Goal: Contribute content: Contribute content

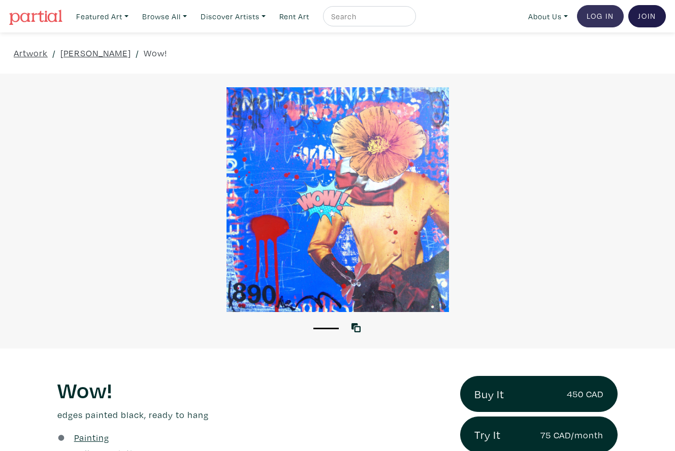
click at [594, 17] on link "Log In" at bounding box center [600, 16] width 47 height 22
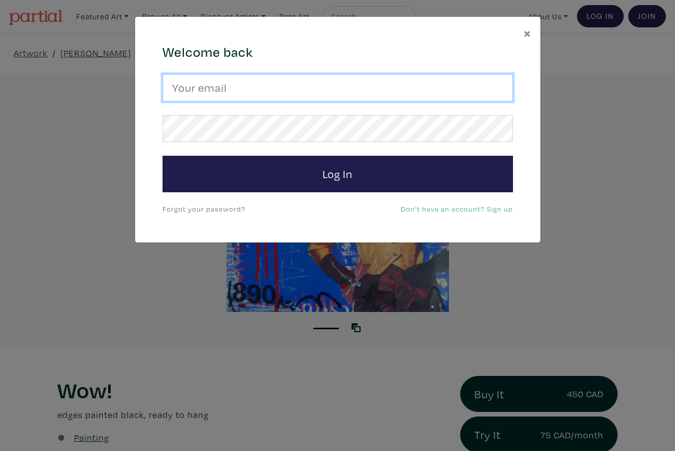
type input "lorettecluzajic@gmail.com"
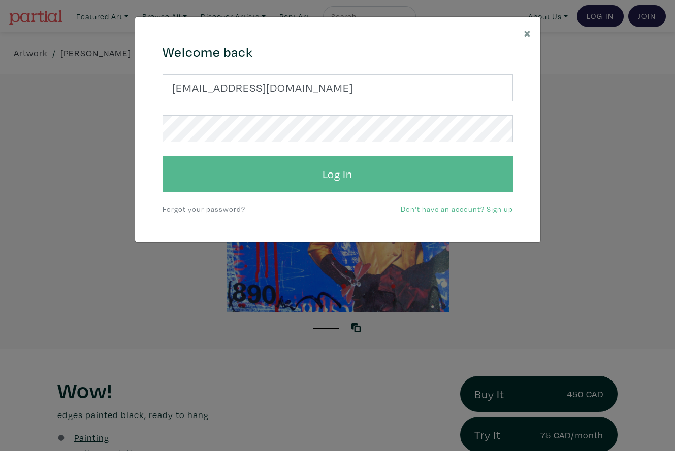
click at [301, 163] on button "Log In" at bounding box center [337, 174] width 350 height 37
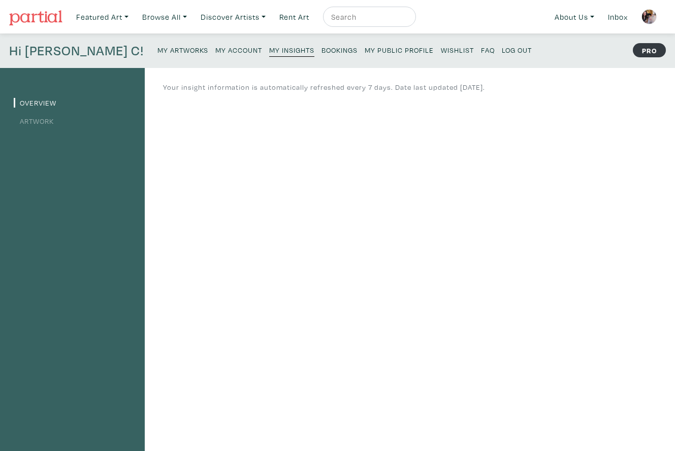
click at [157, 49] on small "My Artworks" at bounding box center [182, 50] width 51 height 10
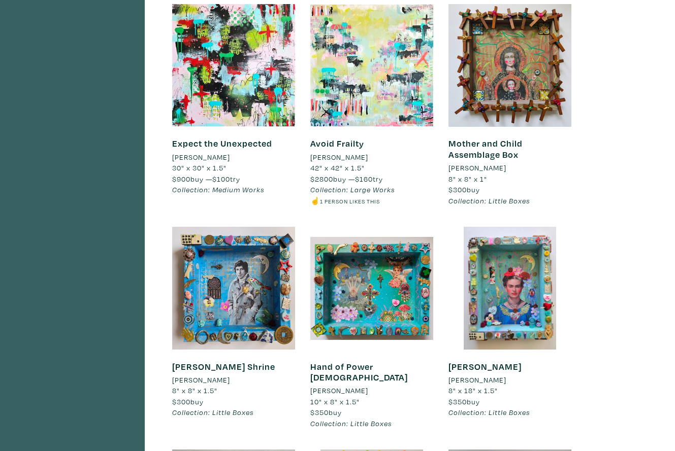
scroll to position [2263, 0]
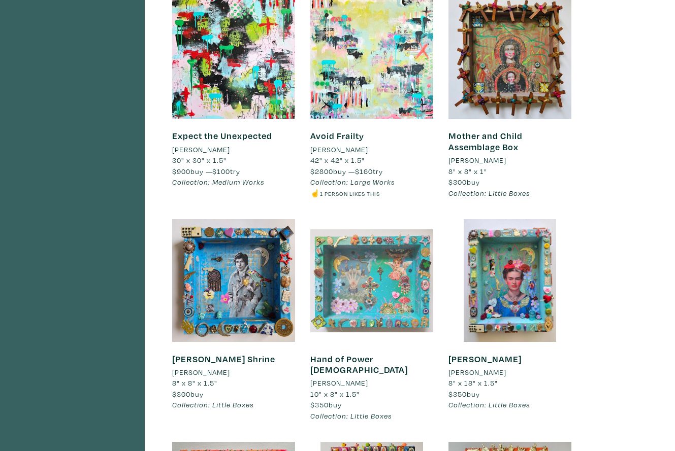
click at [393, 250] on div at bounding box center [371, 280] width 123 height 123
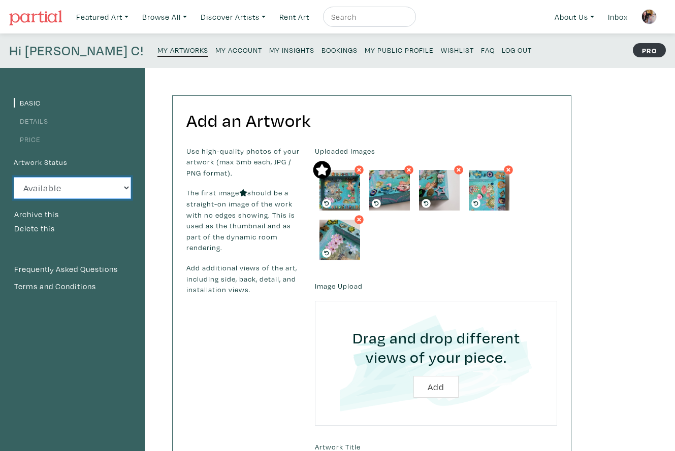
select select "3"
click at [157, 49] on small "My Artworks" at bounding box center [182, 50] width 51 height 10
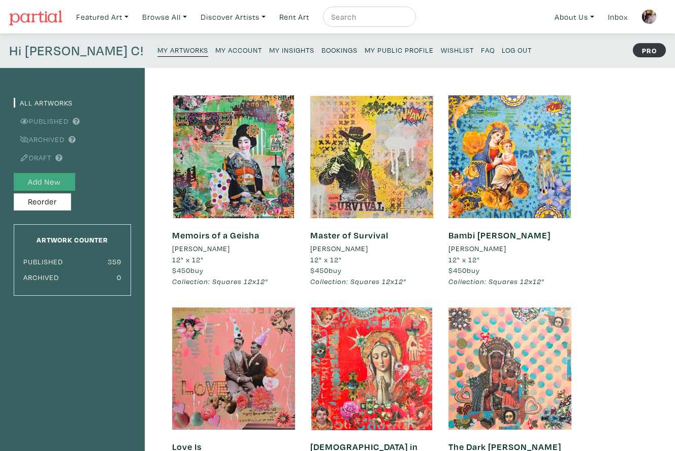
click at [58, 181] on button "Add New" at bounding box center [44, 182] width 61 height 18
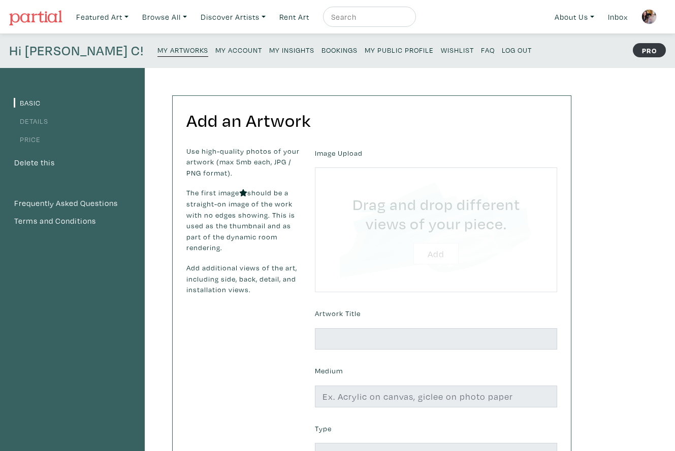
type input "C:\fakepath\Bam Wonder Woman 2025 [PERSON_NAME] Luzajic.jpg"
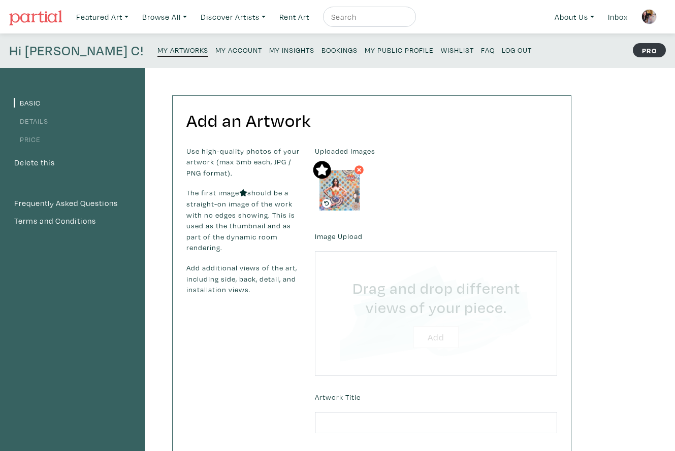
type input "C:\fakepath\Unknown.jpeg"
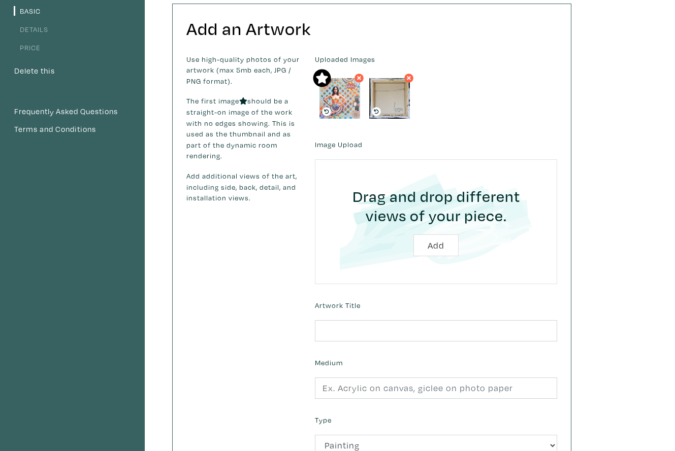
scroll to position [106, 0]
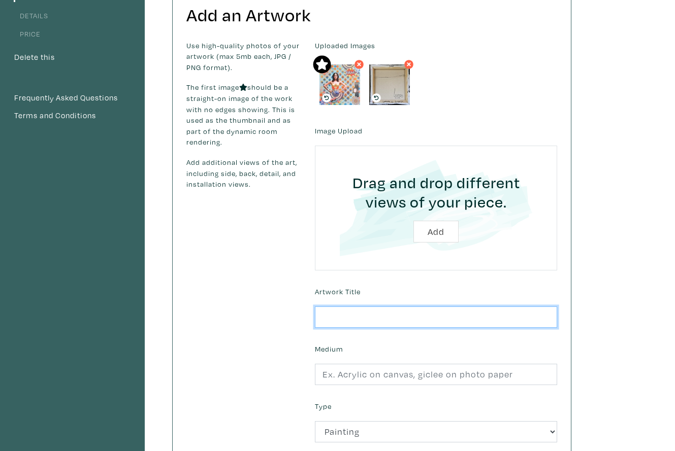
click at [376, 312] on input "text" at bounding box center [436, 318] width 242 height 22
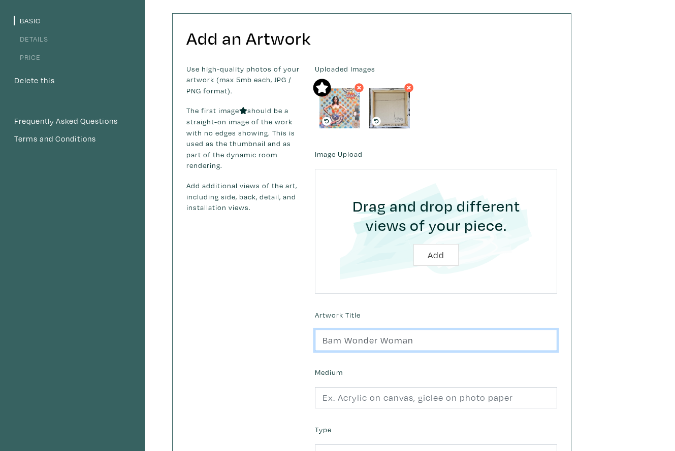
scroll to position [82, 0]
type input "Bam Wonder Woman"
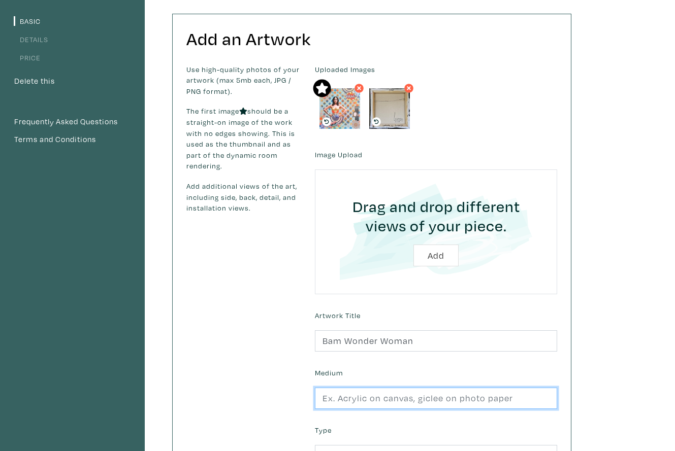
click at [372, 402] on input "text" at bounding box center [436, 399] width 242 height 22
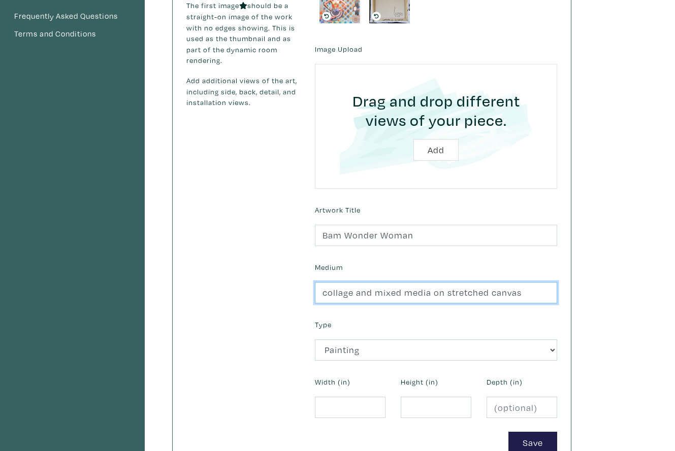
scroll to position [187, 0]
type input "collage and mixed media on stretched canvas"
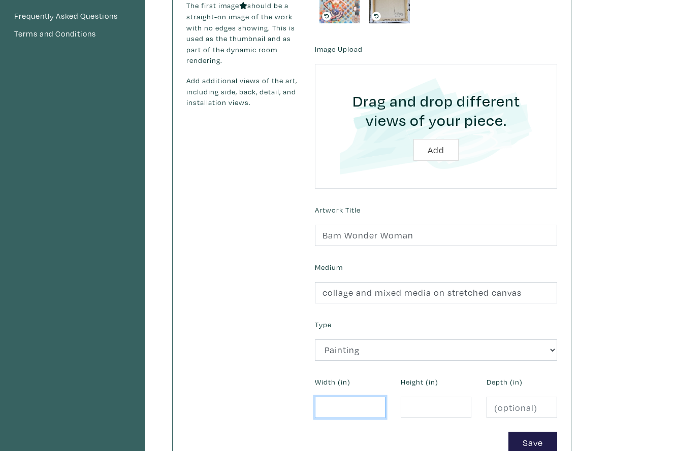
click at [347, 404] on input "number" at bounding box center [350, 408] width 71 height 22
type input "12"
click at [409, 401] on input "number" at bounding box center [436, 408] width 71 height 22
type input "12"
click at [529, 439] on button "Save" at bounding box center [532, 443] width 49 height 22
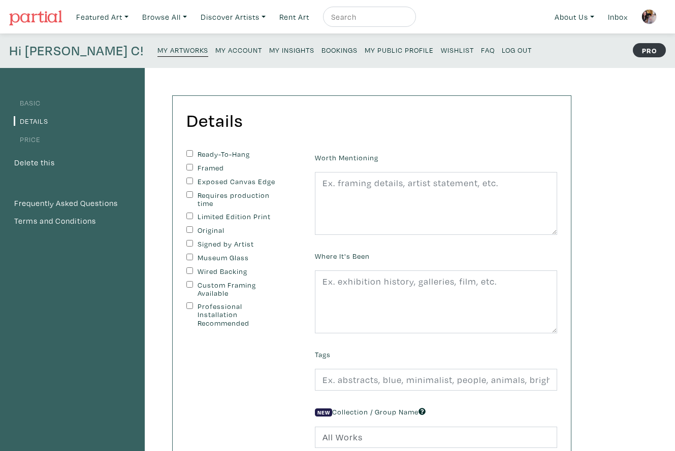
click at [188, 152] on input "Ready-To-Hang" at bounding box center [189, 153] width 7 height 7
checkbox input "true"
click at [188, 179] on input "Exposed Canvas Edge" at bounding box center [189, 181] width 7 height 7
checkbox input "true"
click at [189, 227] on input "Original" at bounding box center [189, 229] width 7 height 7
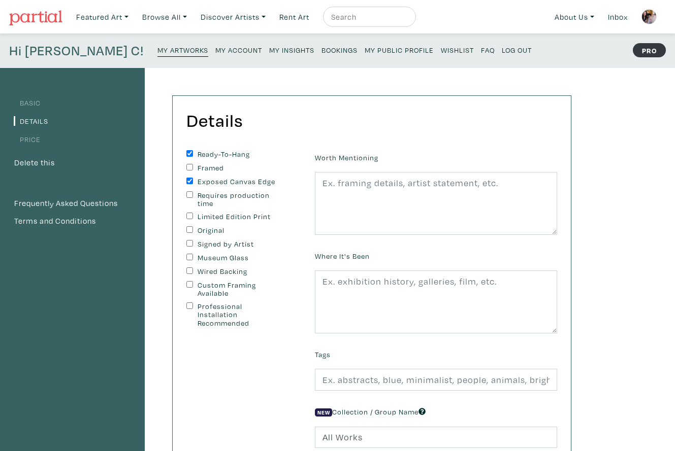
checkbox input "true"
click at [188, 242] on input "Signed by Artist" at bounding box center [189, 243] width 7 height 7
checkbox input "true"
click at [188, 269] on input "Wired Backing" at bounding box center [189, 271] width 7 height 7
checkbox input "true"
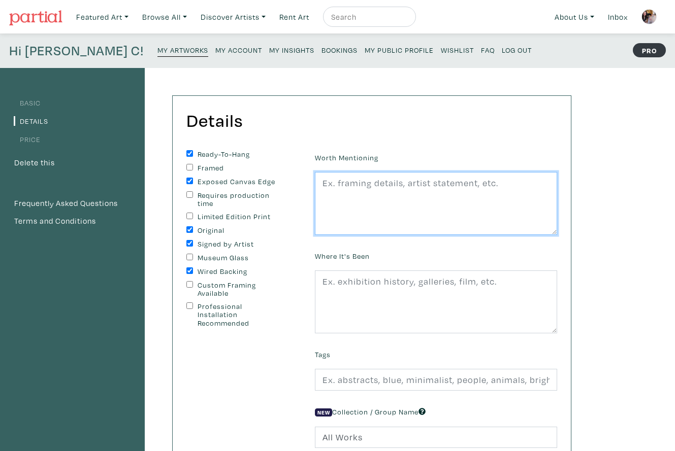
click at [345, 202] on textarea at bounding box center [436, 203] width 242 height 63
drag, startPoint x: 369, startPoint y: 214, endPoint x: 319, endPoint y: 183, distance: 58.6
click at [319, 183] on textarea "Edges painted black, wire on back, ready to hang. Second image shows sample rev…" at bounding box center [436, 203] width 242 height 63
type textarea "Edges painted black, wire on back, ready to hang. Second image shows sample rev…"
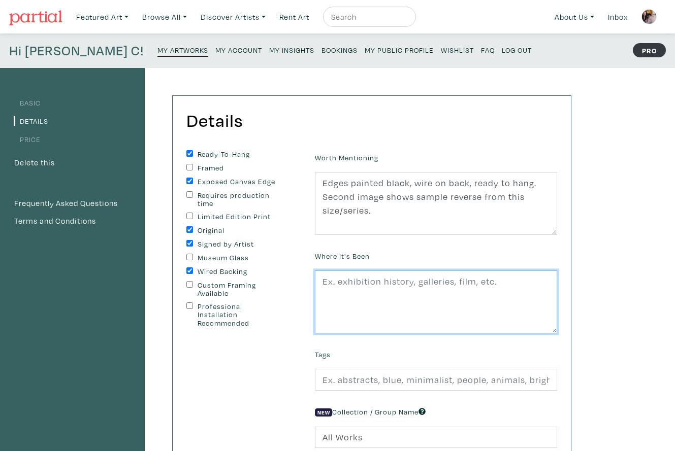
click at [394, 296] on textarea at bounding box center [436, 302] width 242 height 63
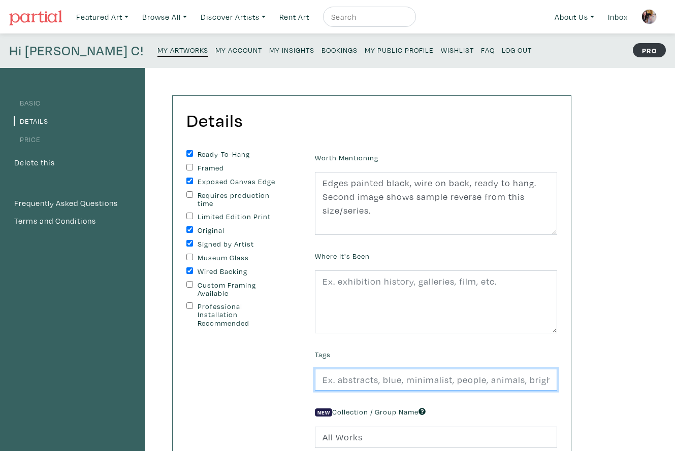
click at [358, 378] on input "text" at bounding box center [436, 380] width 242 height 22
type input "Wonder Woman, small art, square foot art, collage, quirky art, feminist, mixed …"
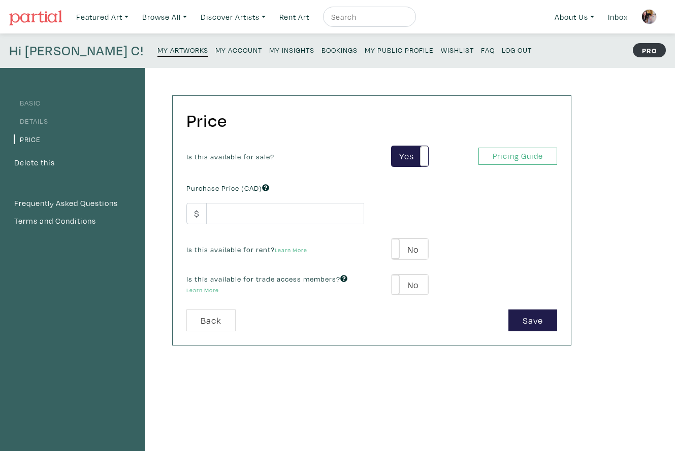
click at [42, 120] on link "Details" at bounding box center [31, 121] width 35 height 10
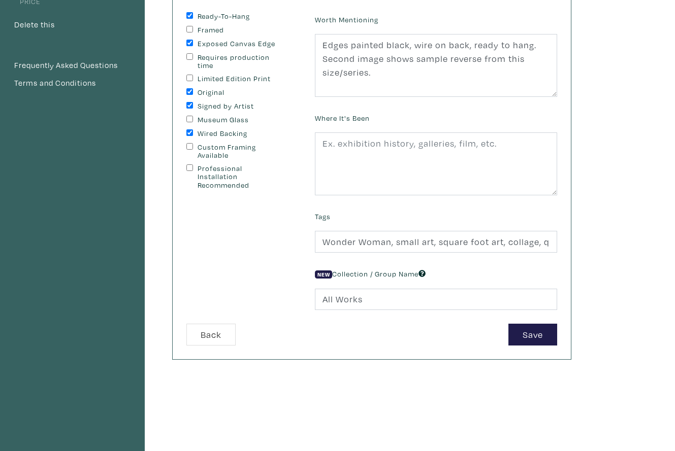
scroll to position [141, 0]
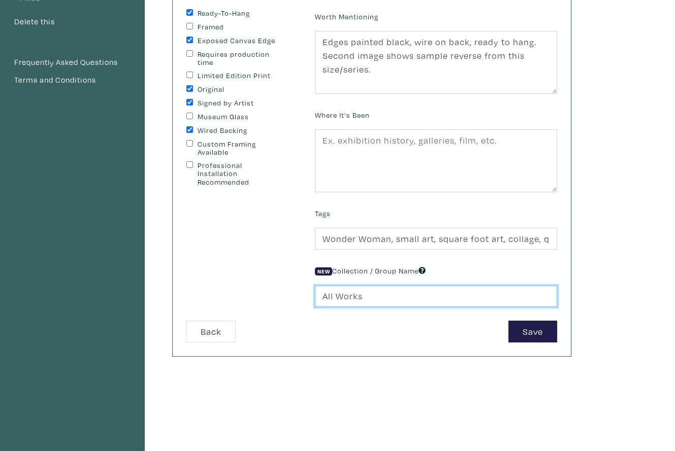
drag, startPoint x: 368, startPoint y: 299, endPoint x: 308, endPoint y: 295, distance: 60.0
click at [308, 295] on div "New Collection / Group Name All Works" at bounding box center [435, 286] width 257 height 44
type input "12x12" Squares"
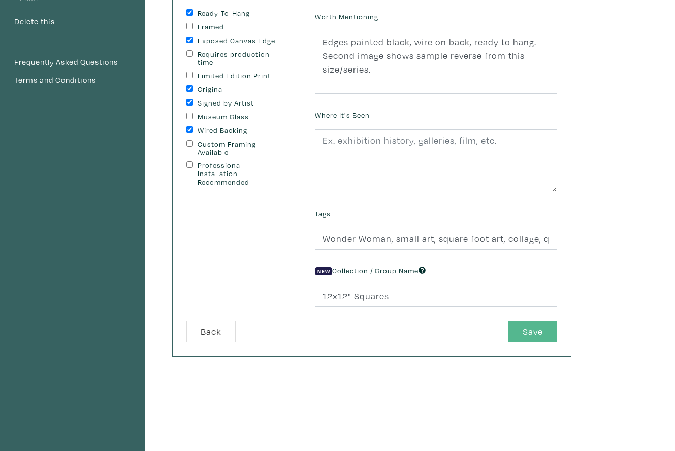
click at [537, 330] on button "Save" at bounding box center [532, 332] width 49 height 22
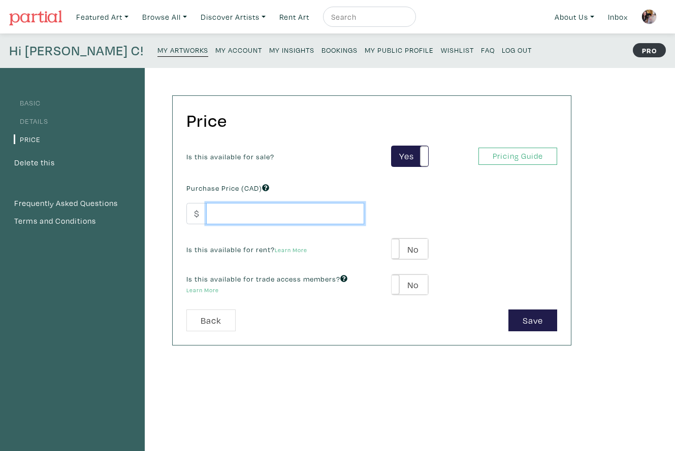
click at [287, 219] on input "number" at bounding box center [285, 214] width 158 height 22
type input "450"
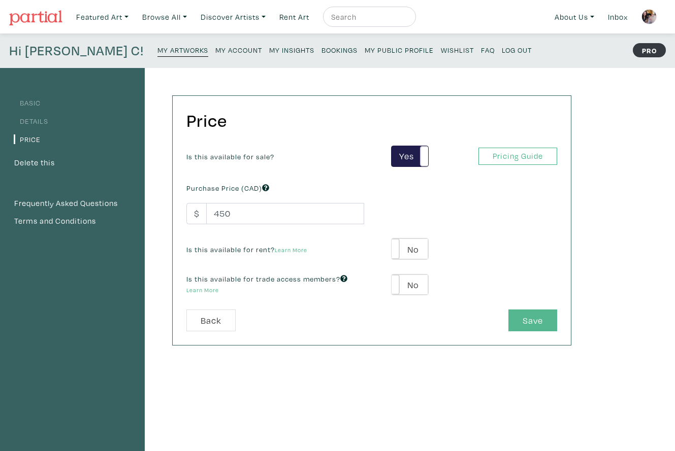
click at [536, 321] on button "Save" at bounding box center [532, 321] width 49 height 22
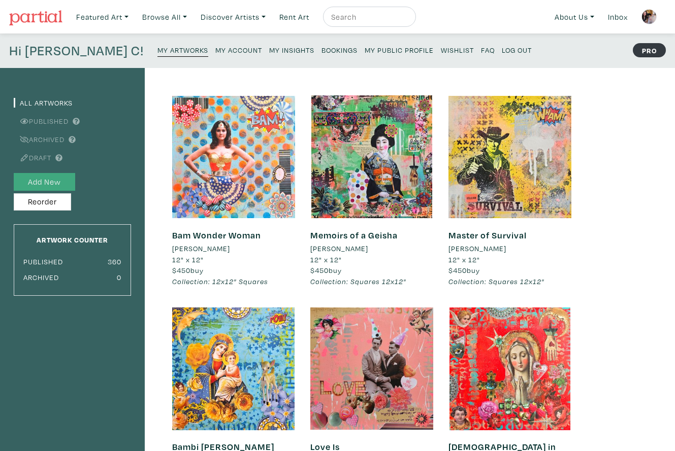
click at [49, 180] on button "Add New" at bounding box center [44, 182] width 61 height 18
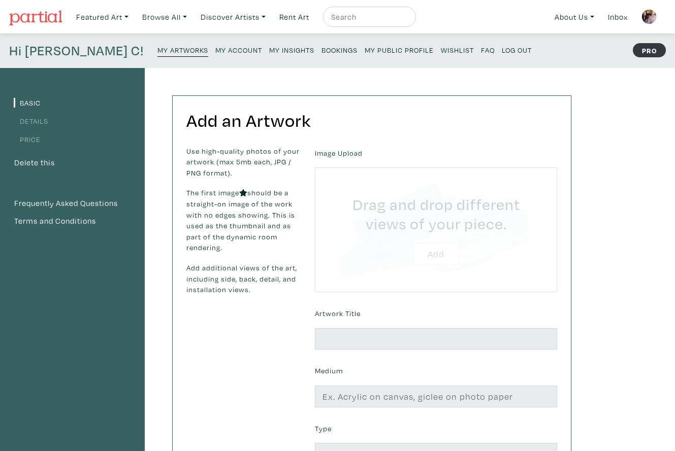
type input "C:\fakepath\Book [DEMOGRAPHIC_DATA] 2025 [PERSON_NAME] Luzajic.jpg"
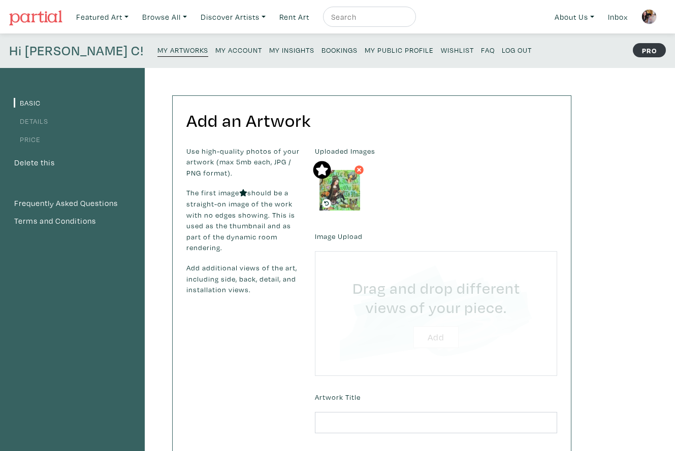
type input "C:\fakepath\Unknown.jpeg"
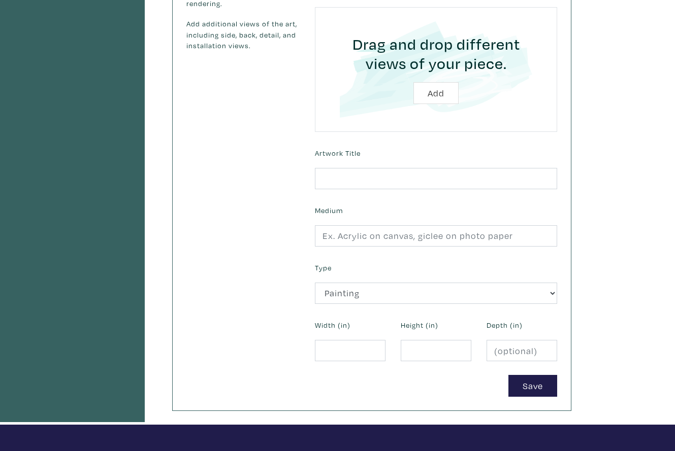
scroll to position [246, 0]
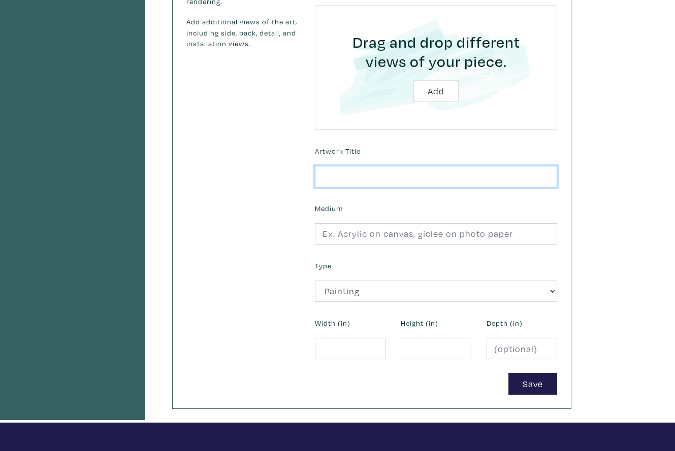
click at [349, 176] on input "text" at bounding box center [436, 177] width 242 height 22
type input "Book Lady"
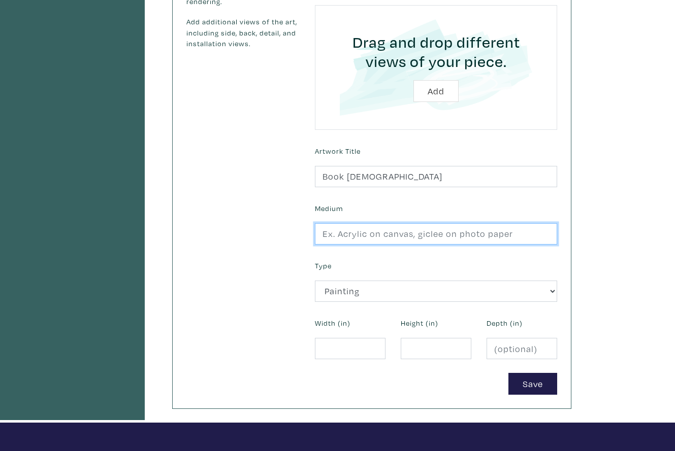
click at [368, 235] on input "text" at bounding box center [436, 234] width 242 height 22
type input "collage and mixed media on stretched canvas"
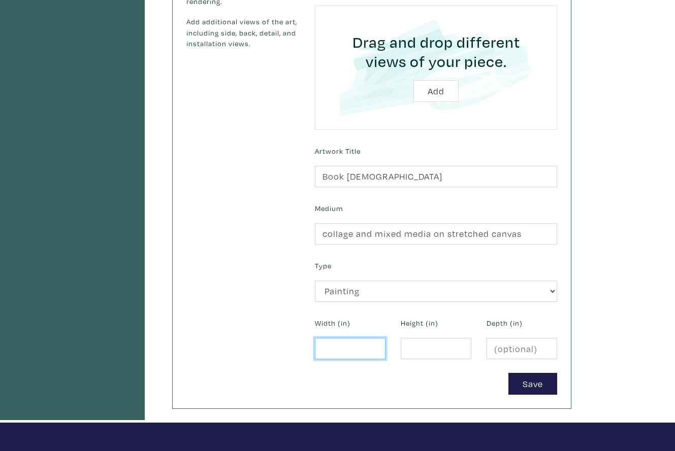
click at [335, 340] on input "number" at bounding box center [350, 349] width 71 height 22
type input "12"
click at [417, 345] on input "number" at bounding box center [436, 349] width 71 height 22
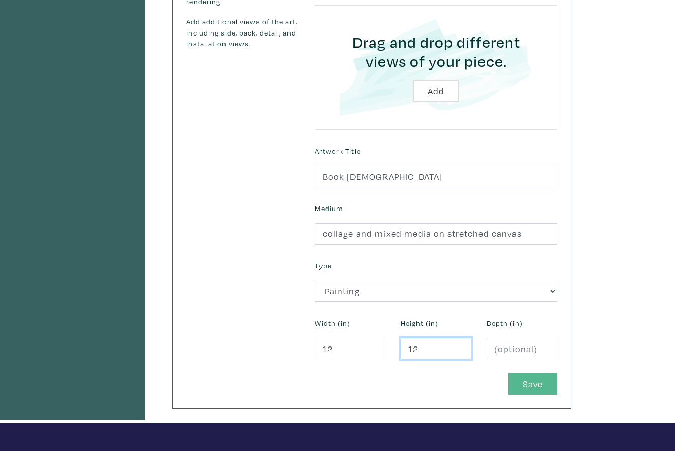
type input "12"
click at [526, 379] on button "Save" at bounding box center [532, 384] width 49 height 22
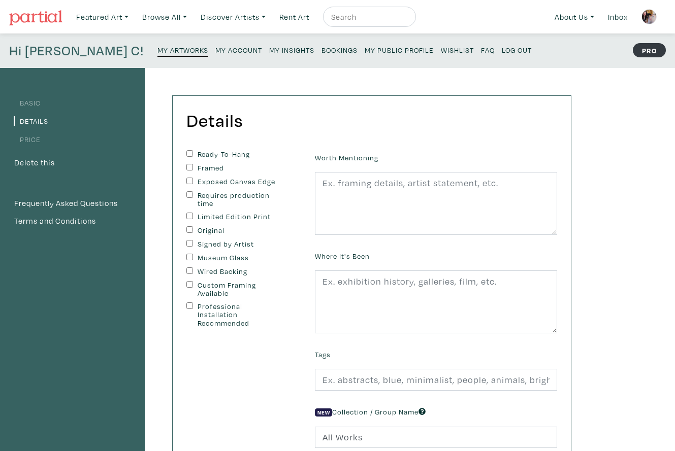
scroll to position [3, 0]
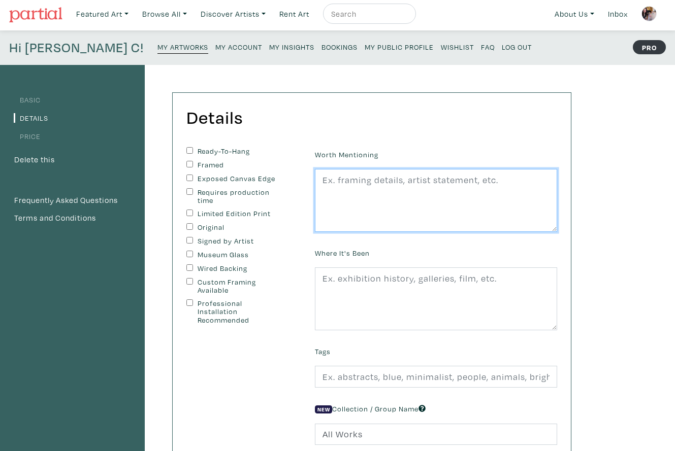
click at [381, 217] on textarea at bounding box center [436, 200] width 242 height 63
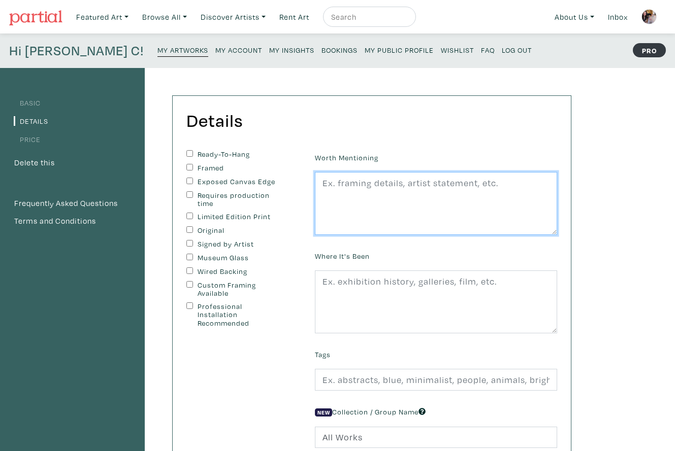
paste textarea "Edges painted black, wire on back, ready to hang. Second image shows sample rev…"
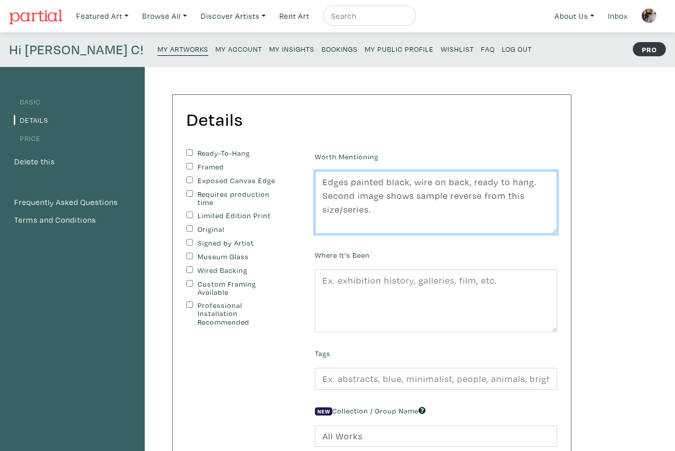
type textarea "Edges painted black, wire on back, ready to hang. Second image shows sample rev…"
click at [186, 149] on div "Ready-To-Hang Framed Exposed Canvas Edge Requires production time Limited Editi…" at bounding box center [243, 305] width 128 height 312
click at [188, 152] on input "Ready-To-Hang" at bounding box center [189, 152] width 7 height 7
checkbox input "true"
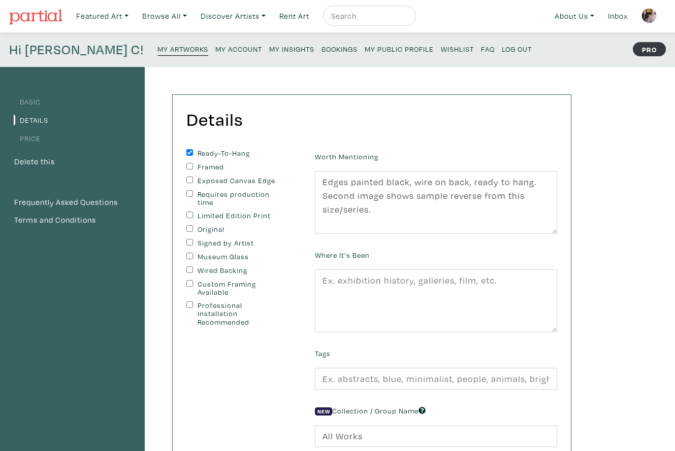
click at [188, 178] on input "Exposed Canvas Edge" at bounding box center [189, 180] width 7 height 7
checkbox input "true"
click at [188, 225] on input "Original" at bounding box center [189, 228] width 7 height 7
checkbox input "true"
click at [187, 238] on div "Ready-To-Hang Framed Exposed Canvas Edge Requires production time Limited Editi…" at bounding box center [242, 238] width 113 height 178
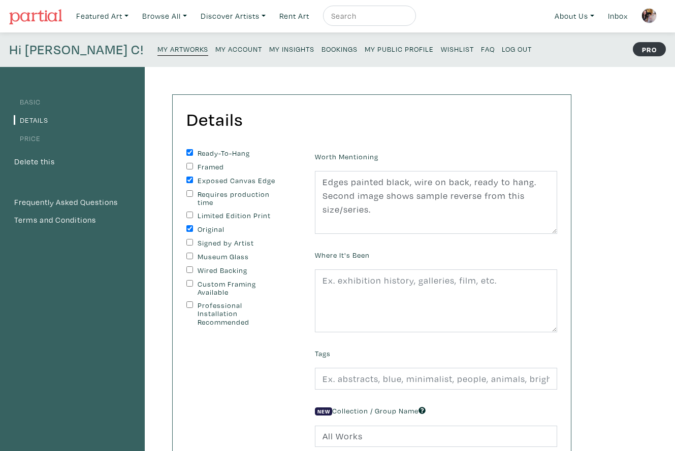
click at [188, 241] on input "Signed by Artist" at bounding box center [189, 242] width 7 height 7
checkbox input "true"
click at [189, 268] on input "Wired Backing" at bounding box center [189, 270] width 7 height 7
checkbox input "true"
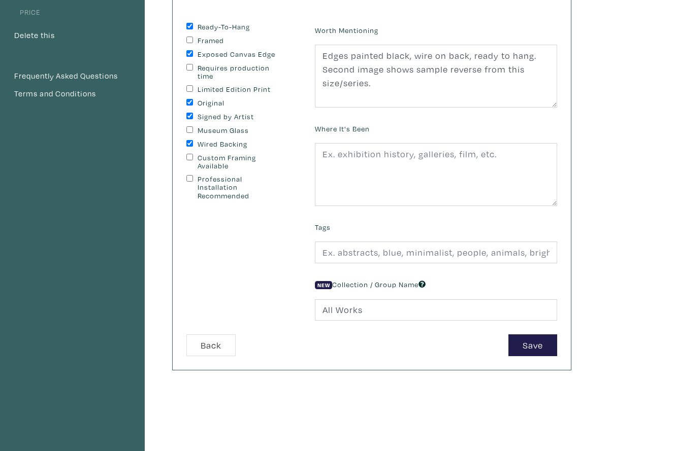
scroll to position [137, 0]
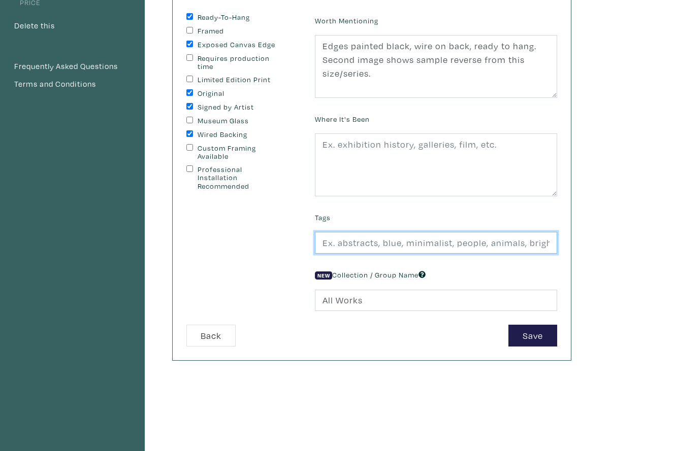
click at [343, 246] on input "text" at bounding box center [436, 243] width 242 height 22
type input "green, reading, small art, square foot art, collage, mixed media, shrine art"
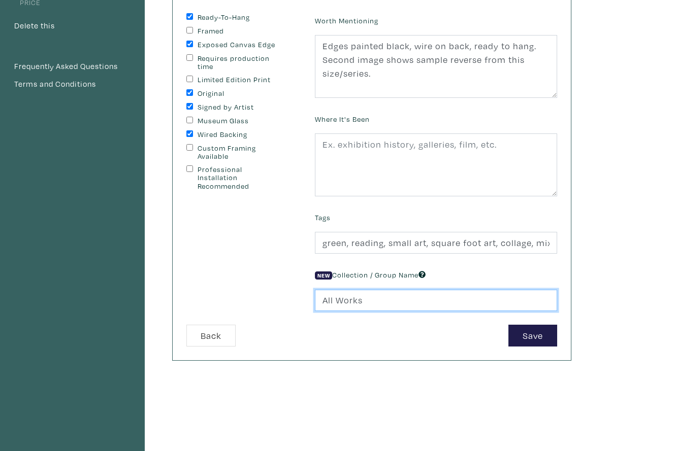
click at [379, 304] on input "All Works" at bounding box center [436, 301] width 242 height 22
drag, startPoint x: 370, startPoint y: 299, endPoint x: 314, endPoint y: 299, distance: 55.3
click at [314, 299] on div "New Collection / Group Name All Works" at bounding box center [435, 290] width 257 height 44
type input "12x12" Squares"
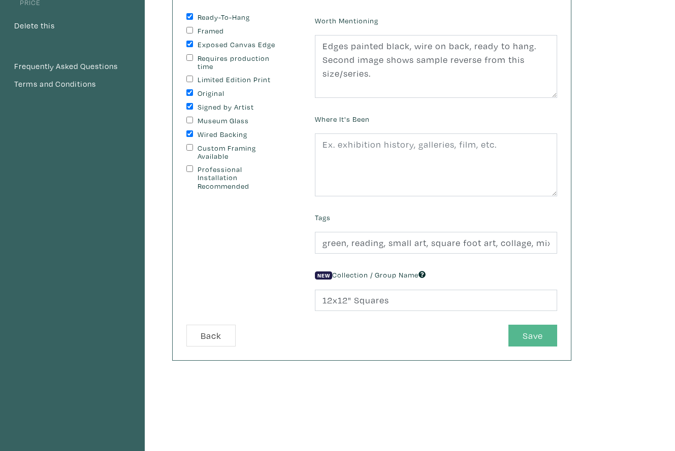
click at [533, 333] on button "Save" at bounding box center [532, 336] width 49 height 22
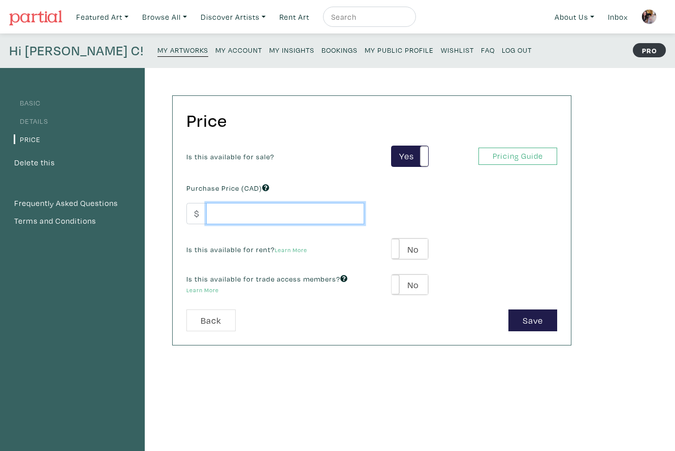
click at [321, 218] on input "number" at bounding box center [285, 214] width 158 height 22
type input "450"
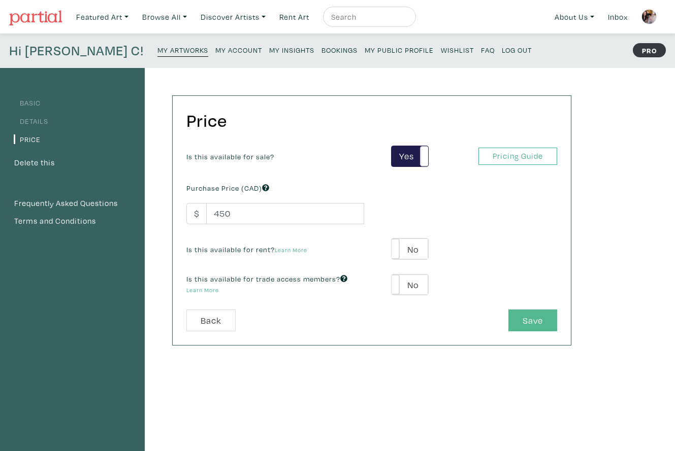
click at [520, 317] on button "Save" at bounding box center [532, 321] width 49 height 22
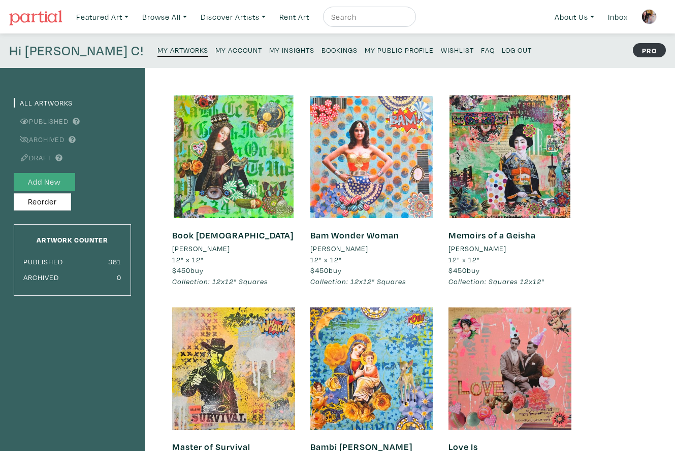
click at [52, 181] on button "Add New" at bounding box center [44, 182] width 61 height 18
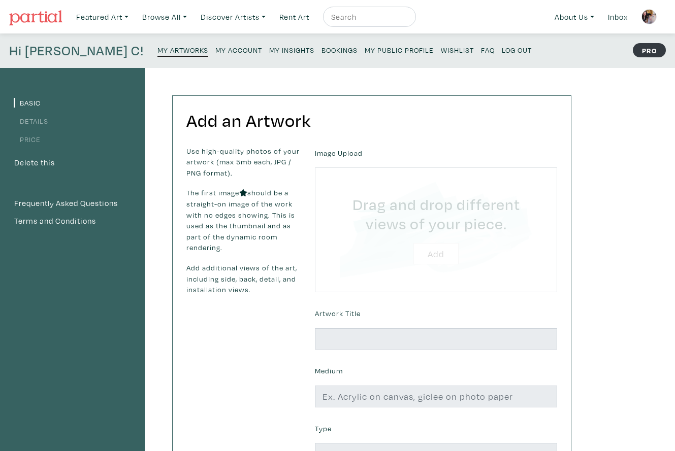
type input "C:\fakepath\Delicious and Fun 2025 Lorette C. Luzajic.jpg"
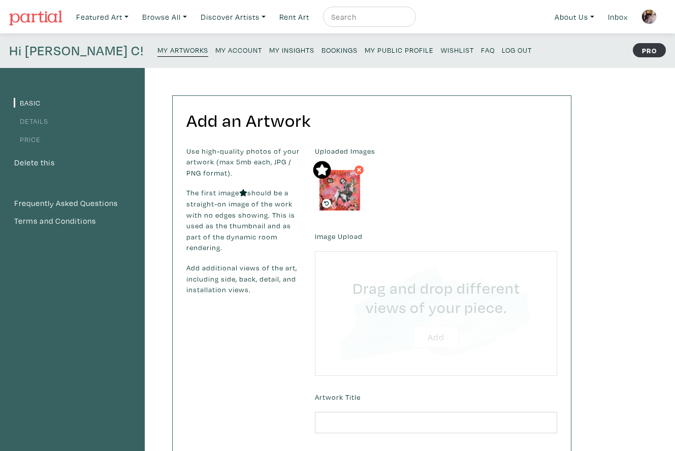
type input "C:\fakepath\Unknown.jpeg"
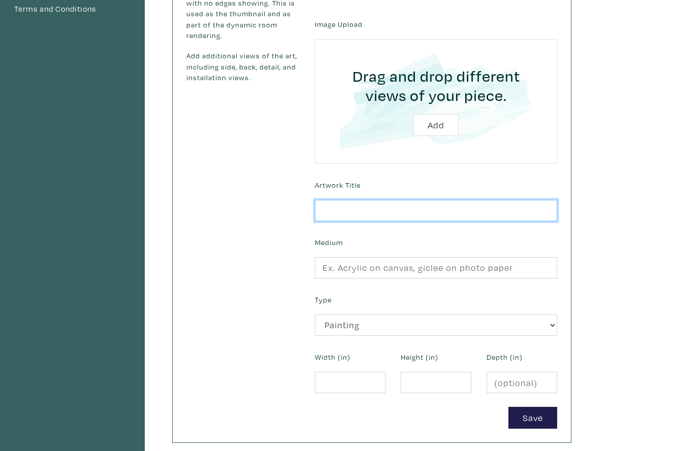
click at [332, 212] on input "text" at bounding box center [436, 211] width 242 height 22
type input "Delicious and Fun"
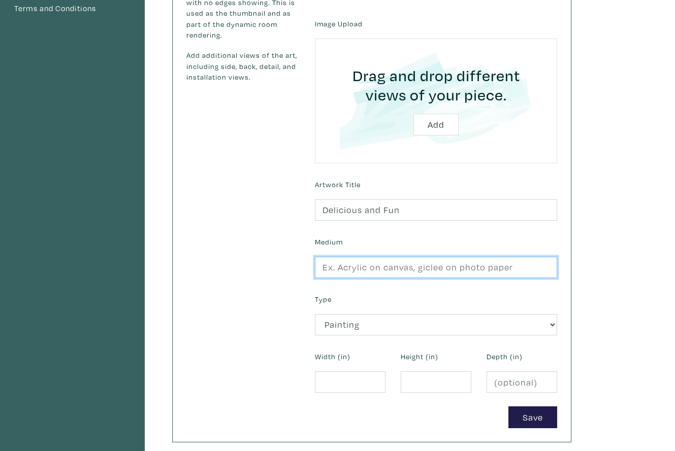
click at [327, 265] on input "text" at bounding box center [436, 268] width 242 height 22
type input "collage and mixed media on stretched canvas"
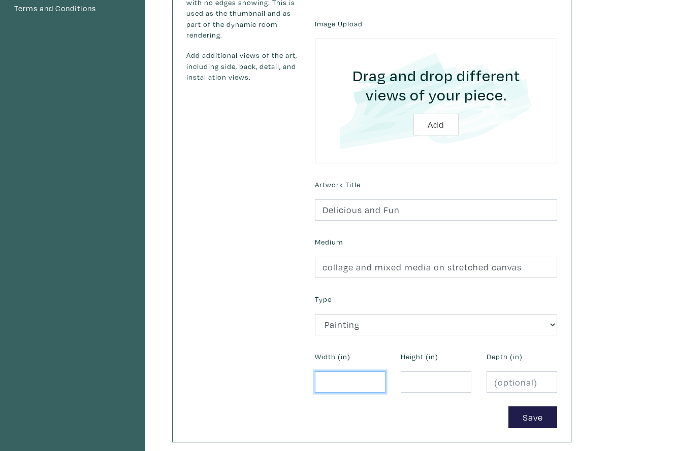
click at [335, 380] on input "number" at bounding box center [350, 383] width 71 height 22
type input "12"
click at [411, 384] on input "number" at bounding box center [436, 383] width 71 height 22
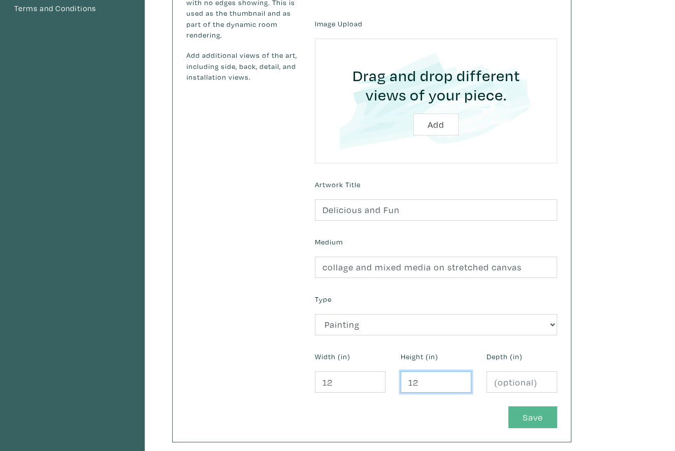
type input "12"
click at [525, 414] on button "Save" at bounding box center [532, 418] width 49 height 22
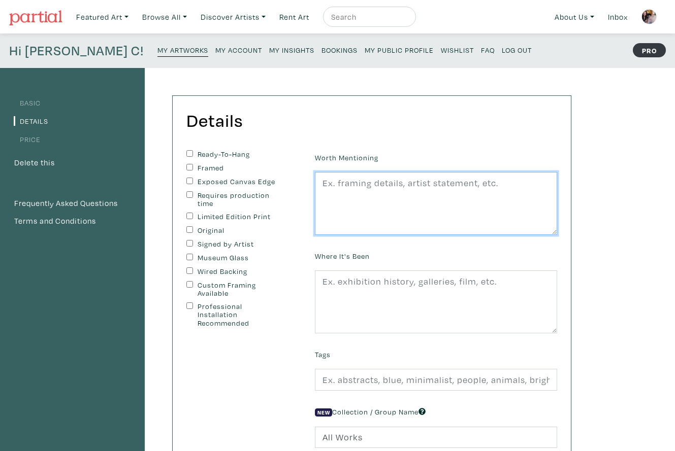
click at [355, 212] on textarea at bounding box center [436, 203] width 242 height 63
paste textarea "Edges painted black, wire on back, ready to hang. Second image shows sample rev…"
type textarea "Edges painted black, wire on back, ready to hang. Second image shows sample rev…"
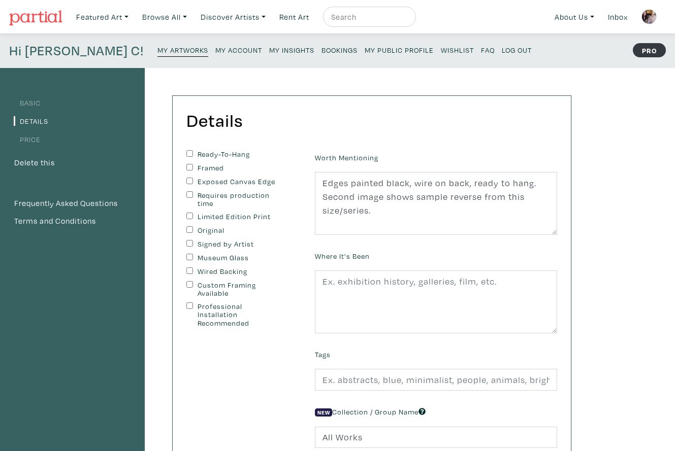
click at [188, 152] on input "Ready-To-Hang" at bounding box center [189, 153] width 7 height 7
checkbox input "true"
click at [188, 179] on input "Exposed Canvas Edge" at bounding box center [189, 181] width 7 height 7
checkbox input "true"
click at [186, 227] on input "Original" at bounding box center [189, 229] width 7 height 7
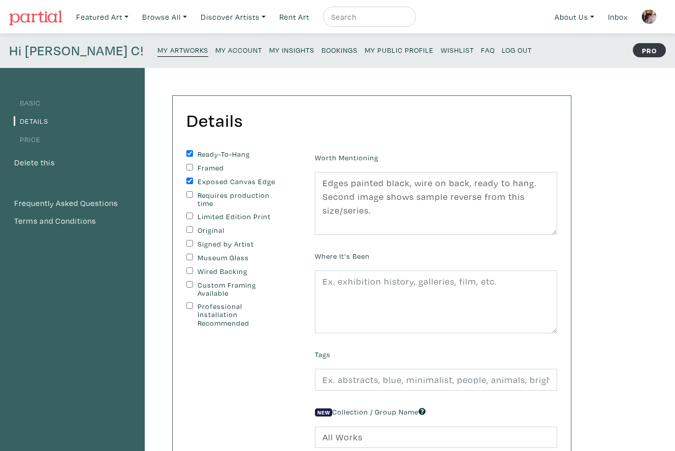
checkbox input "true"
click at [186, 241] on input "Signed by Artist" at bounding box center [189, 243] width 7 height 7
checkbox input "true"
click at [187, 268] on input "Wired Backing" at bounding box center [189, 271] width 7 height 7
checkbox input "true"
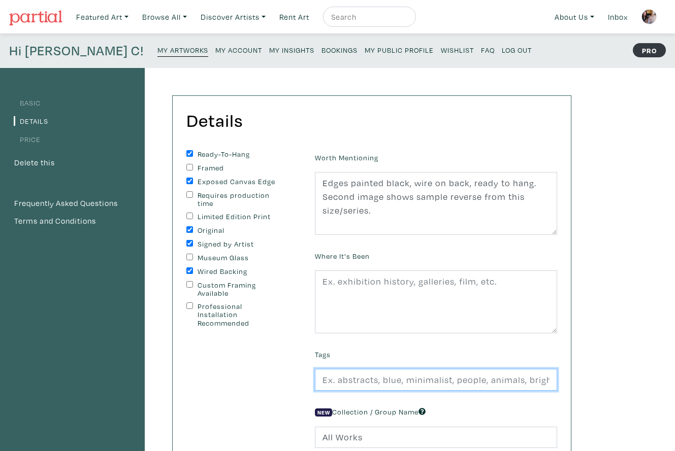
click at [337, 385] on input "text" at bounding box center [436, 380] width 242 height 22
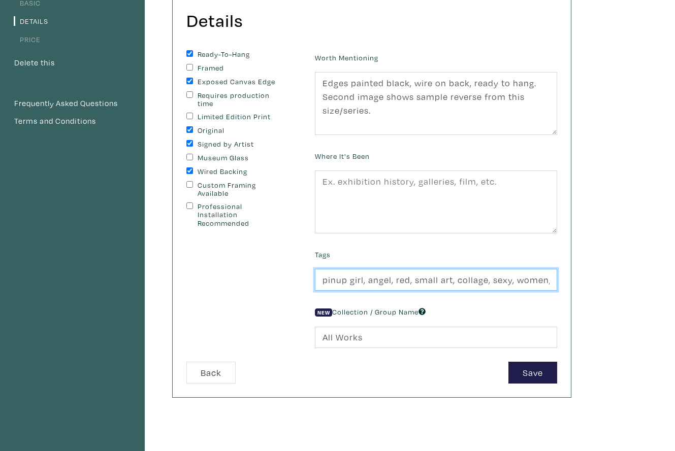
scroll to position [127, 0]
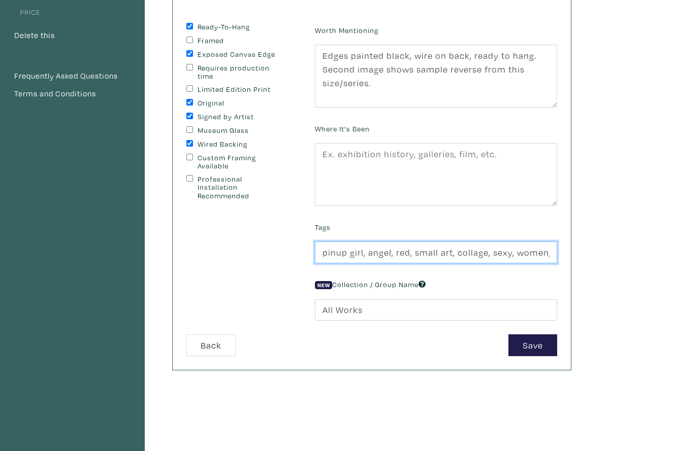
type input "pinup girl, angel, red, small art, collage, sexy, women, mixed media, vintage p…"
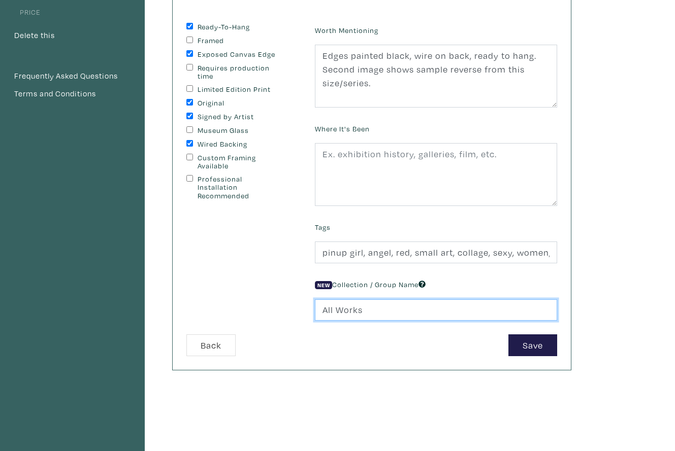
drag, startPoint x: 365, startPoint y: 308, endPoint x: 304, endPoint y: 307, distance: 60.4
click at [304, 307] on form "Ready-To-Hang Framed Exposed Canvas Edge Requires production time Limited Editi…" at bounding box center [372, 190] width 386 height 334
type input "12x12" Squares"
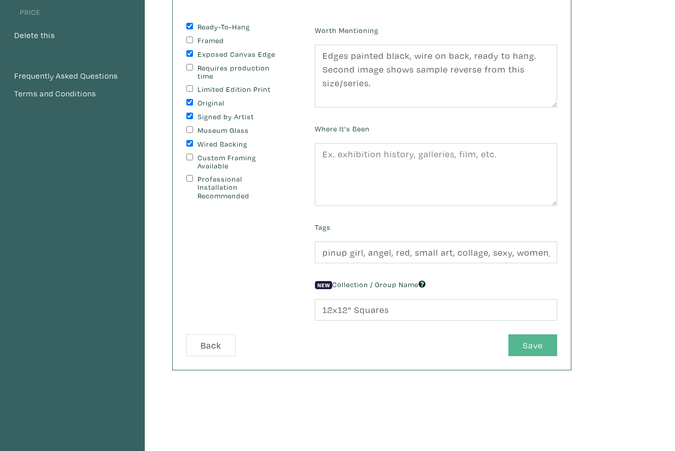
click at [531, 344] on button "Save" at bounding box center [532, 346] width 49 height 22
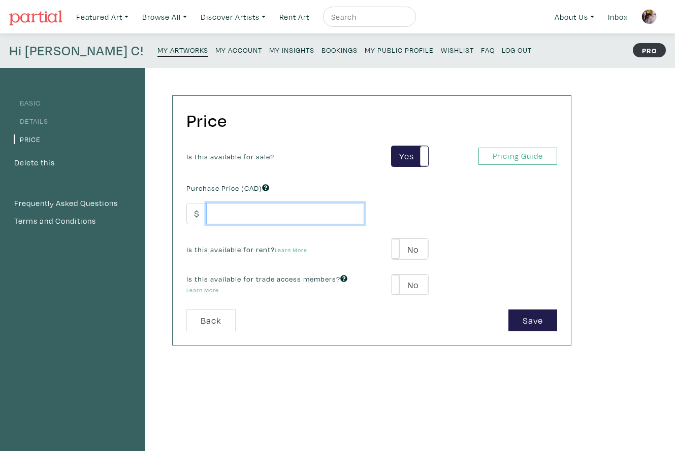
click at [265, 219] on input "number" at bounding box center [285, 214] width 158 height 22
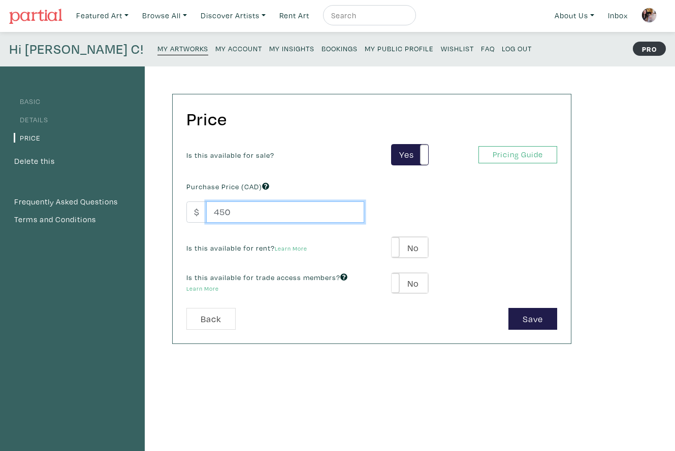
scroll to position [2, 0]
type input "450"
click at [536, 320] on button "Save" at bounding box center [532, 319] width 49 height 22
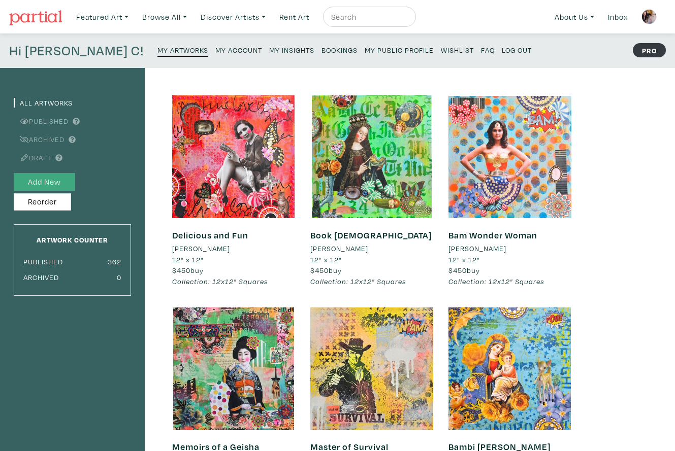
click at [54, 181] on button "Add New" at bounding box center [44, 182] width 61 height 18
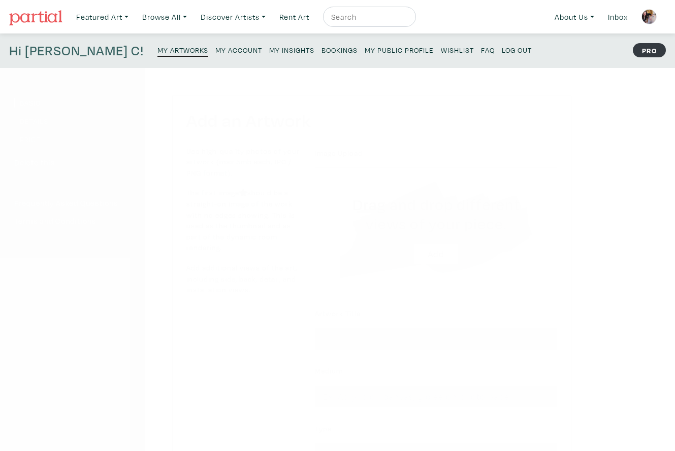
scroll to position [6, 0]
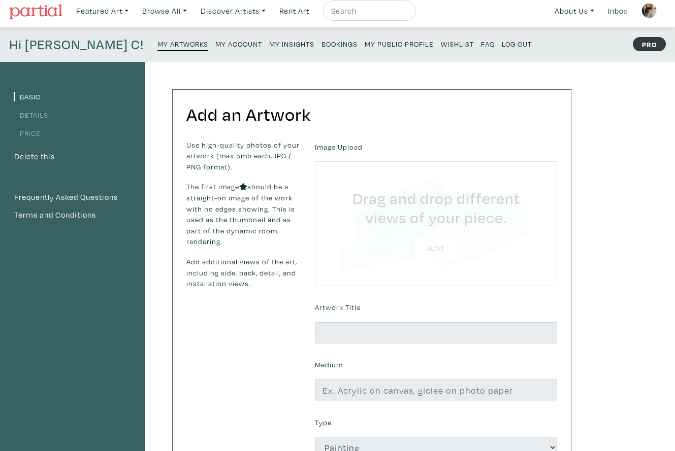
type input "C:\fakepath\Green Candy Girl 2025 [PERSON_NAME] Luzajic.jpg"
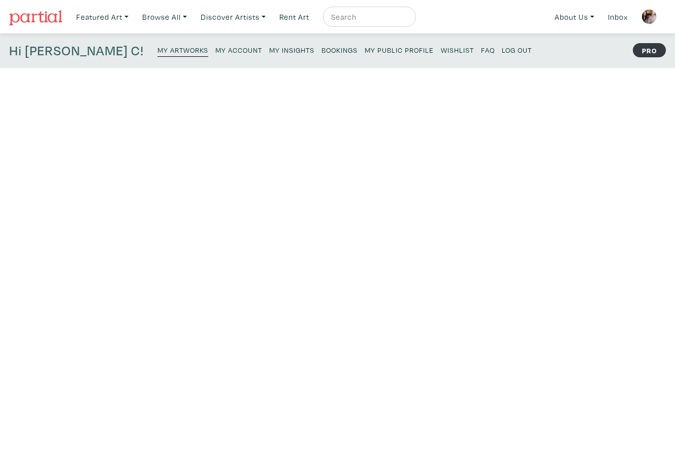
scroll to position [6, 0]
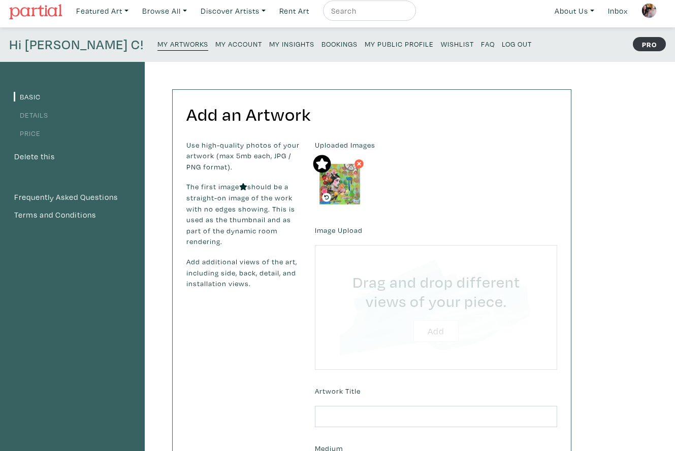
type input "C:\fakepath\Unknown.jpeg"
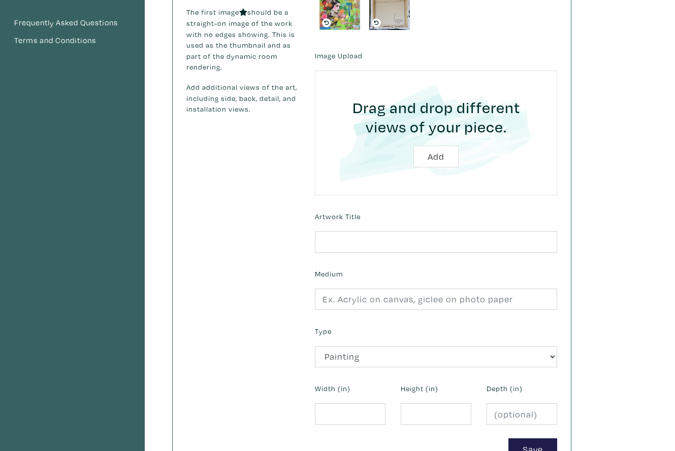
scroll to position [184, 0]
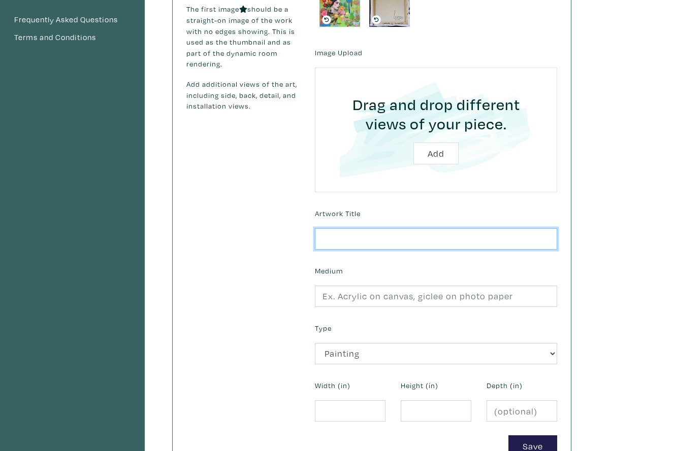
click at [336, 241] on input "text" at bounding box center [436, 240] width 242 height 22
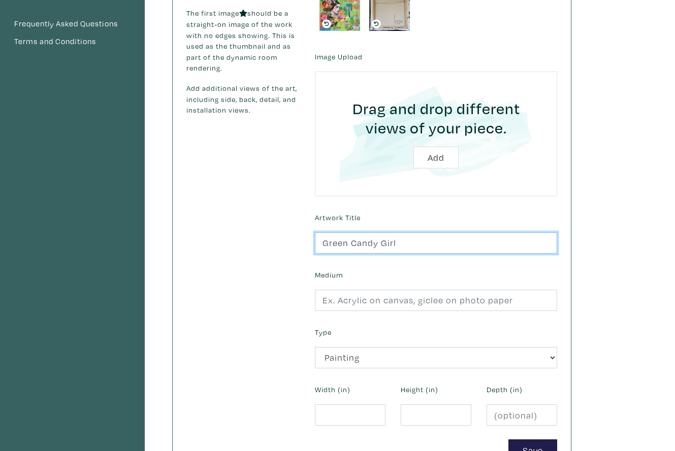
type input "Green Candy Girl"
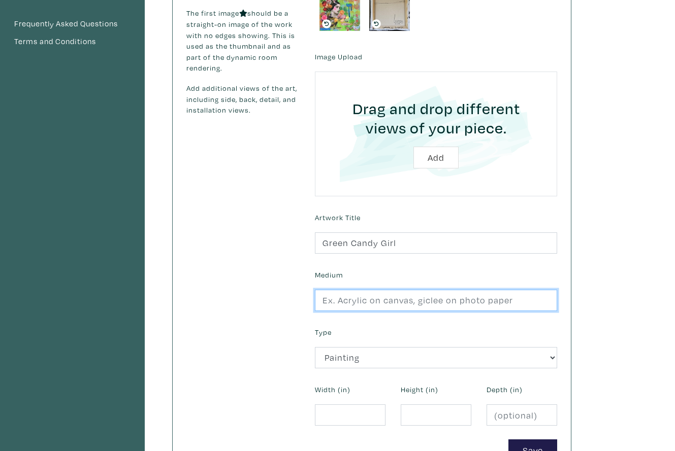
click at [343, 297] on input "text" at bounding box center [436, 301] width 242 height 22
type input "collage and mixed media on stretched canvas"
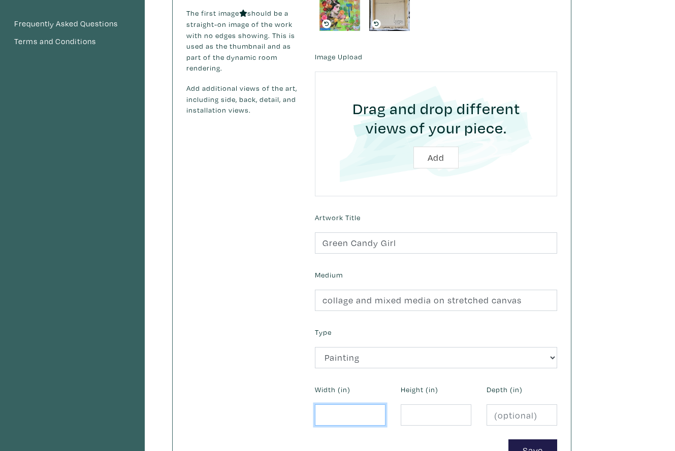
click at [325, 415] on input "number" at bounding box center [350, 416] width 71 height 22
type input "12"
click at [414, 415] on input "number" at bounding box center [436, 416] width 71 height 22
type input "12"
click at [535, 442] on button "Save" at bounding box center [532, 451] width 49 height 22
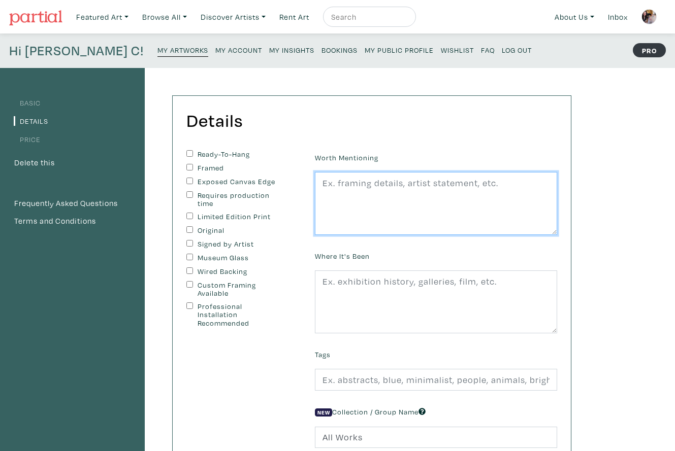
click at [364, 191] on textarea at bounding box center [436, 203] width 242 height 63
paste textarea "Edges painted black, wire on back, ready to hang. Second image shows sample rev…"
type textarea "Edges painted black, wire on back, ready to hang. Second image shows sample rev…"
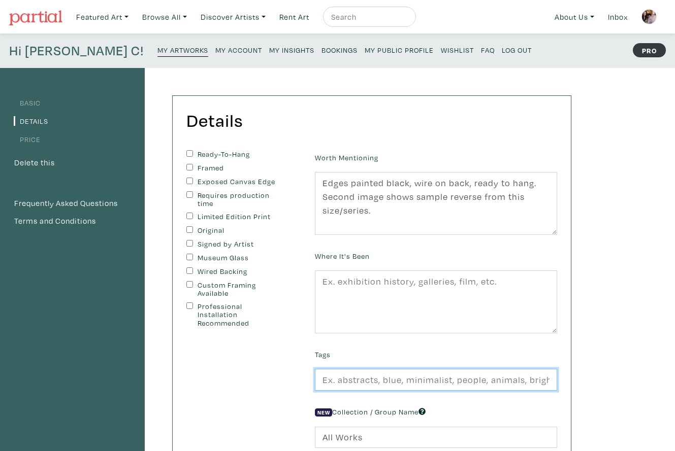
click at [339, 380] on input "text" at bounding box center [436, 380] width 242 height 22
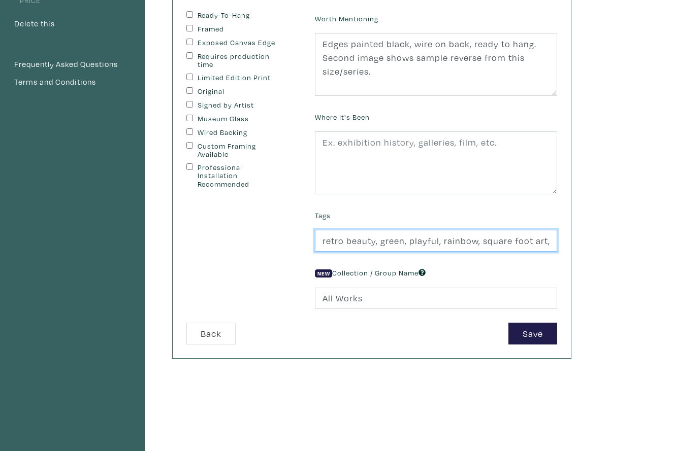
scroll to position [149, 0]
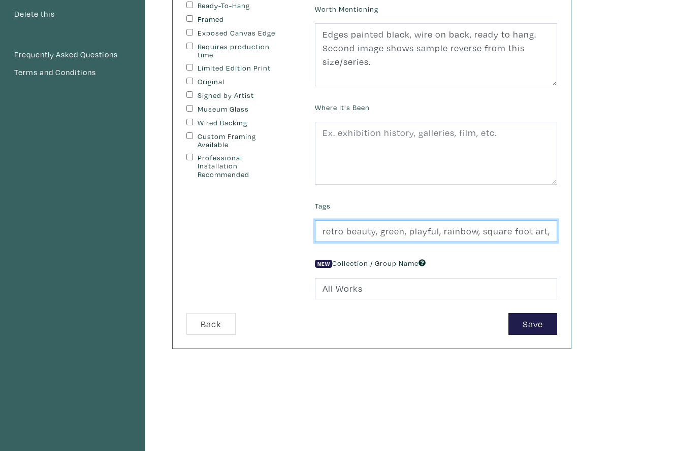
type input "retro beauty, green, playful, rainbow, square foot art, small art"
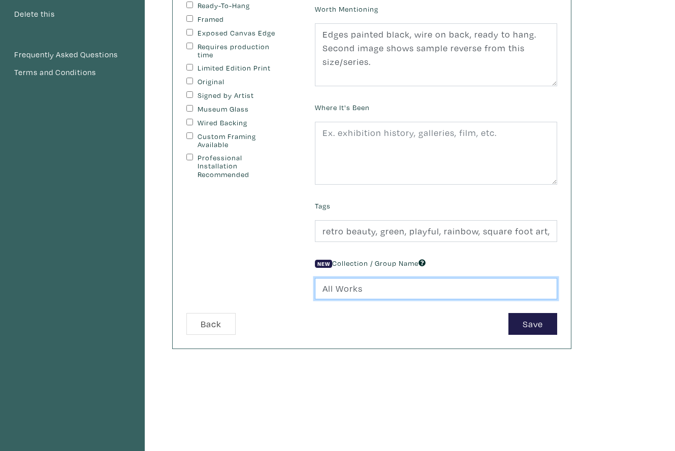
click at [344, 291] on input "All Works" at bounding box center [436, 289] width 242 height 22
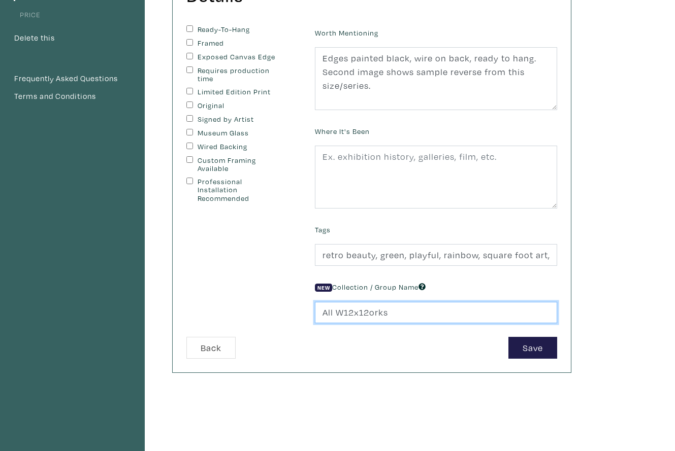
scroll to position [118, 0]
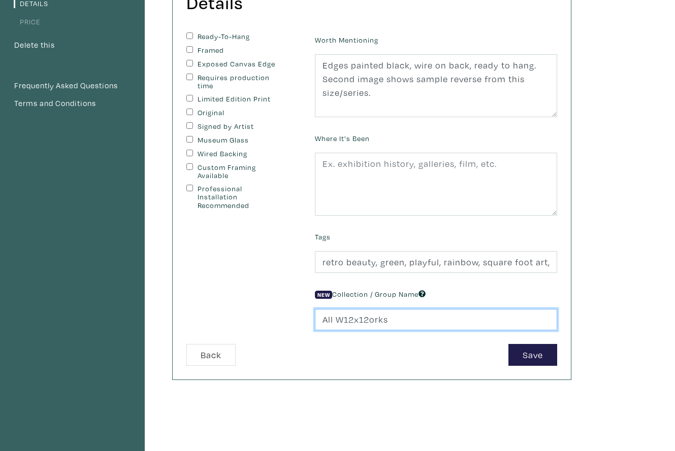
click at [360, 319] on input "All W12x12orks" at bounding box center [436, 320] width 242 height 22
click at [360, 319] on input "All W12x12orks" at bounding box center [436, 321] width 242 height 22
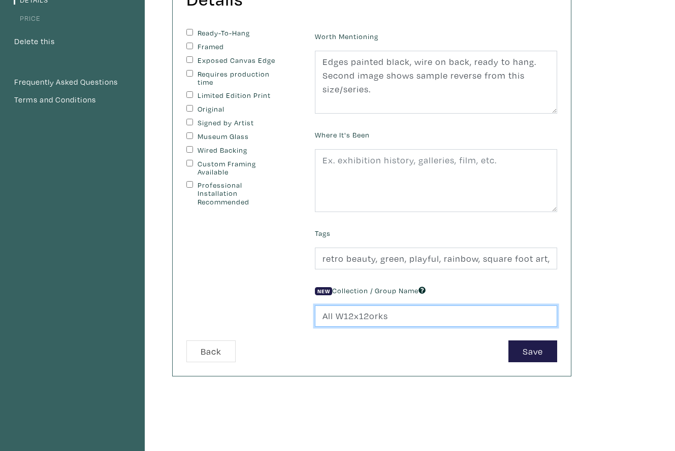
scroll to position [121, 0]
type input "12x12" Squares"
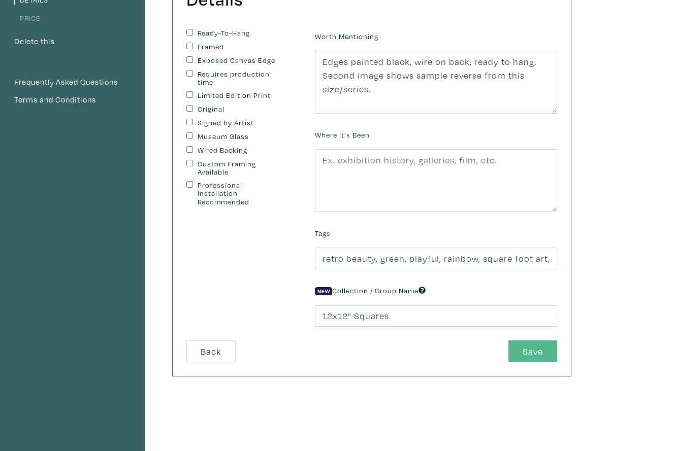
click at [525, 351] on button "Save" at bounding box center [532, 352] width 49 height 22
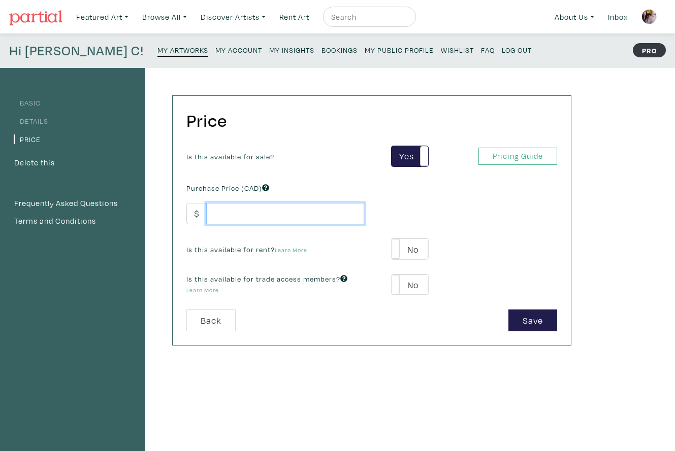
click at [237, 209] on input "number" at bounding box center [285, 214] width 158 height 22
type input "450"
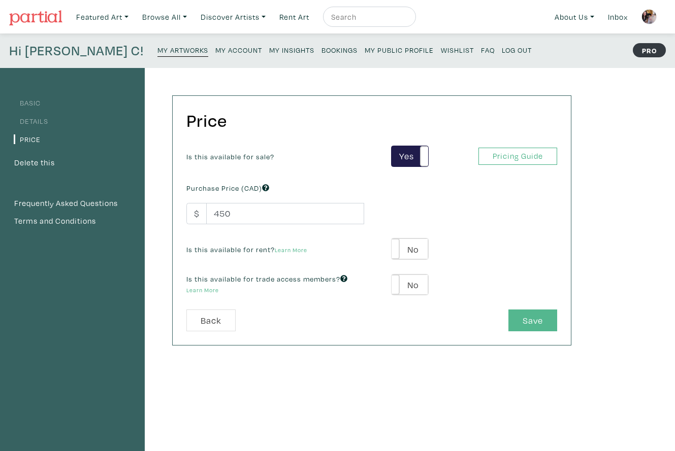
click at [526, 318] on button "Save" at bounding box center [532, 321] width 49 height 22
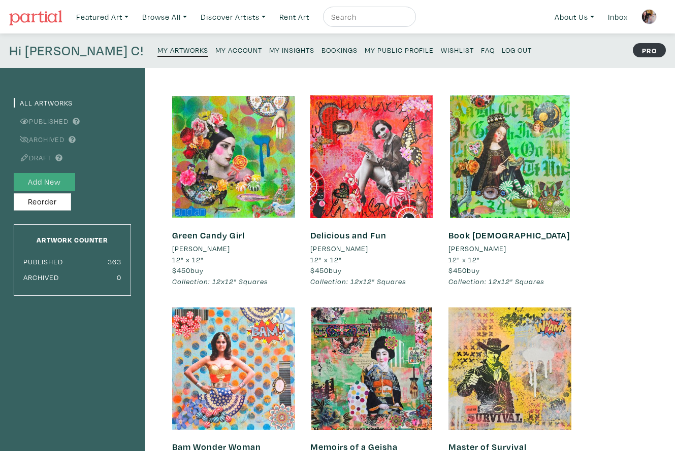
click at [62, 182] on button "Add New" at bounding box center [44, 182] width 61 height 18
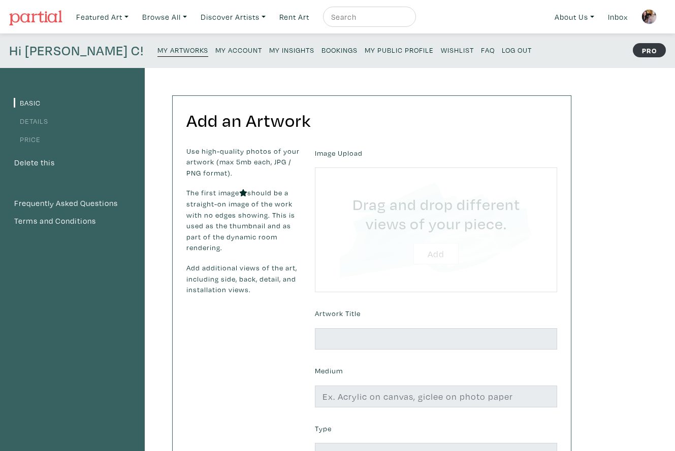
type input "C:\fakepath\Hot Mess 2025 Lorette C. Luzajic.jpg"
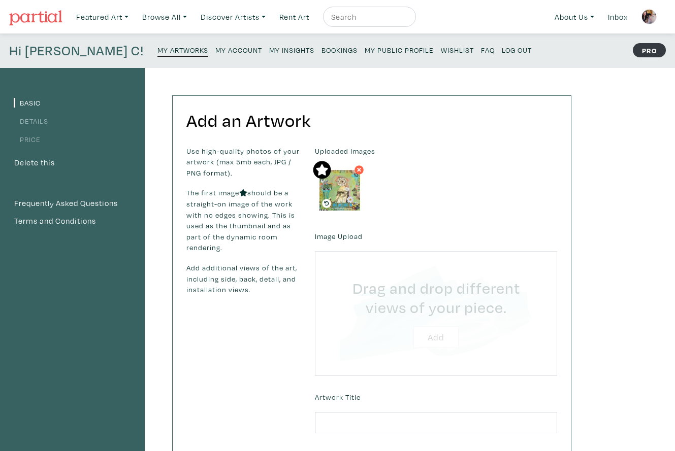
type input "C:\fakepath\Unknown.jpeg"
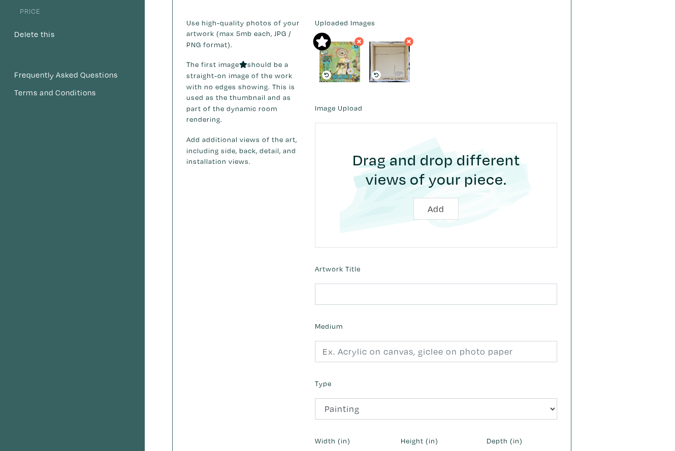
scroll to position [167, 0]
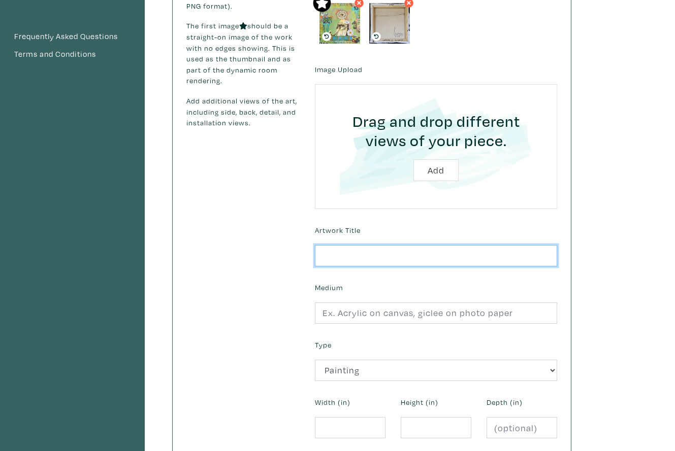
click at [334, 250] on input "text" at bounding box center [436, 256] width 242 height 22
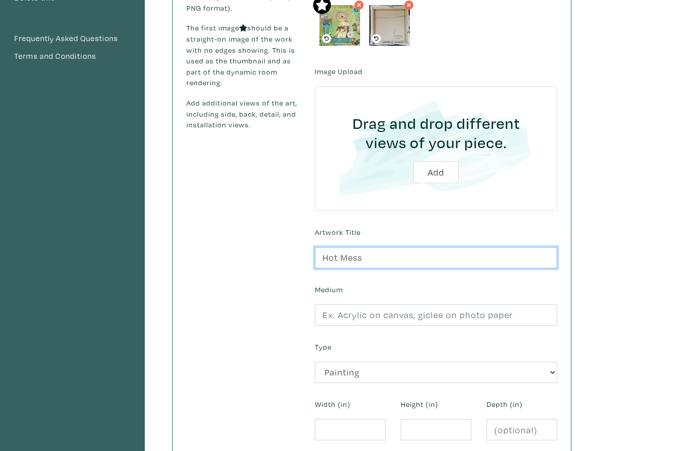
scroll to position [163, 0]
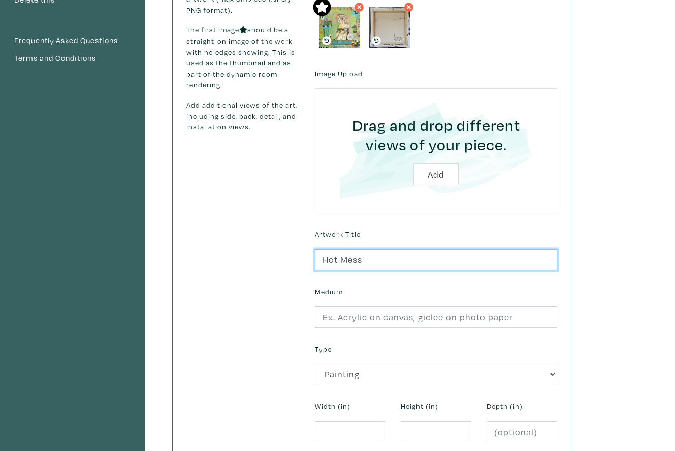
type input "Hot Mess"
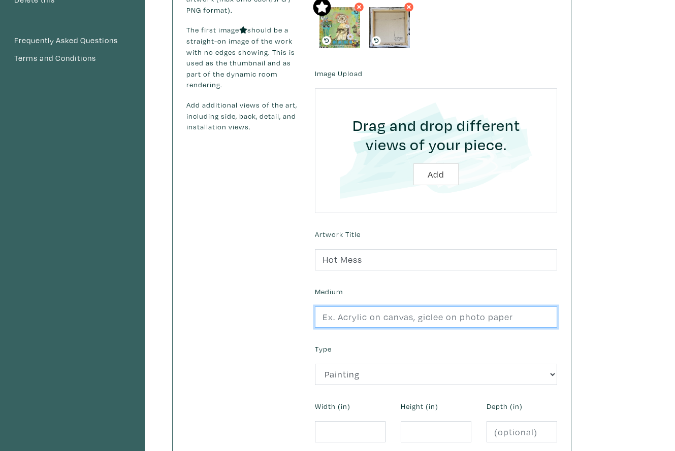
click at [338, 312] on input "text" at bounding box center [436, 318] width 242 height 22
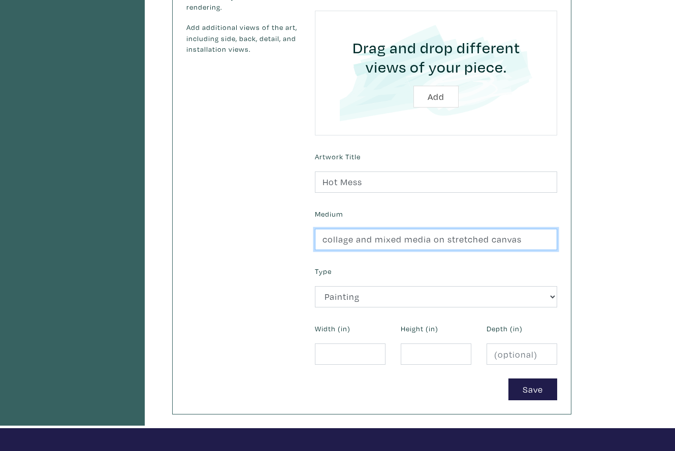
scroll to position [247, 0]
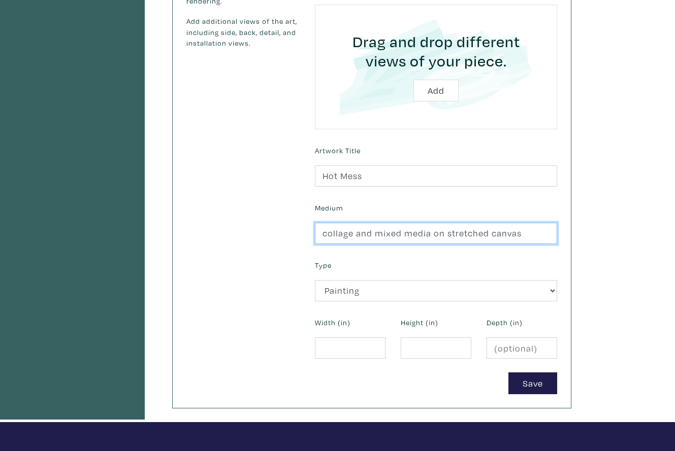
type input "collage and mixed media on stretched canvas"
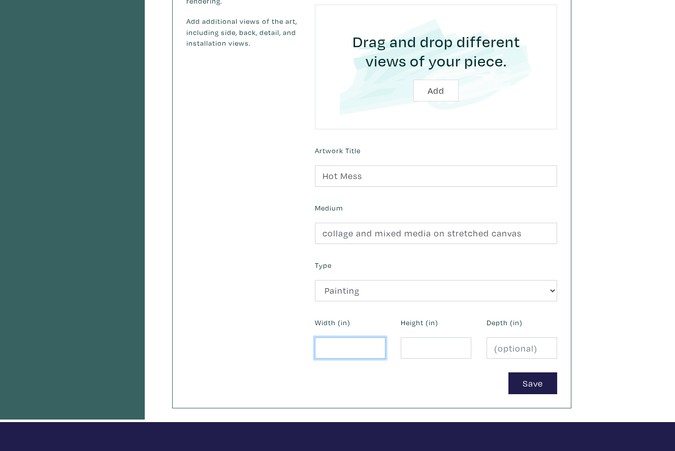
click at [331, 346] on input "number" at bounding box center [350, 349] width 71 height 22
type input "12"
click at [407, 344] on input "number" at bounding box center [436, 349] width 71 height 22
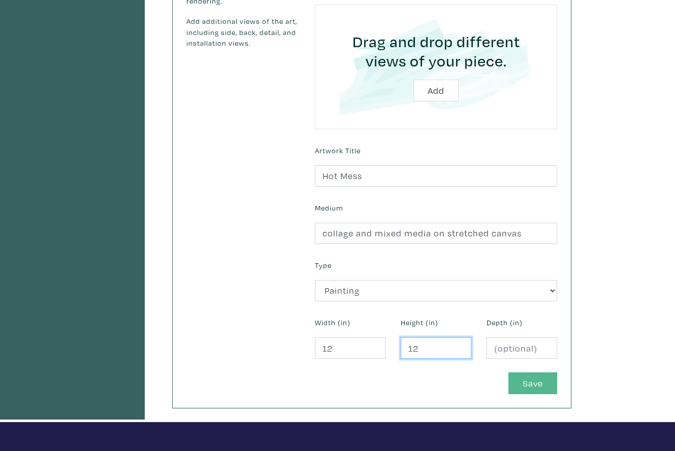
type input "12"
click at [520, 378] on button "Save" at bounding box center [532, 384] width 49 height 22
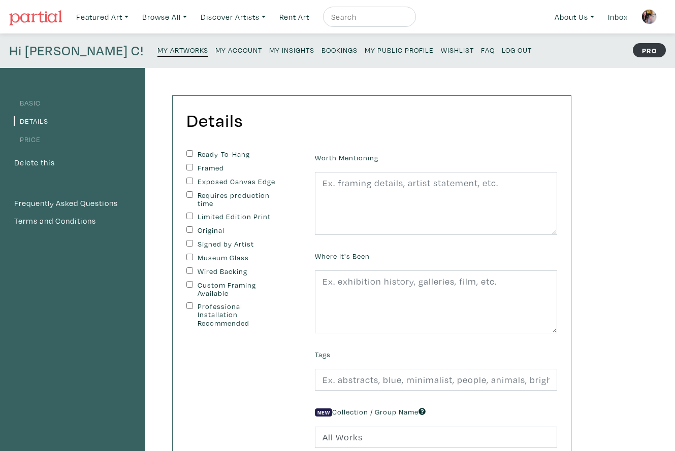
click at [189, 151] on input "Ready-To-Hang" at bounding box center [189, 153] width 7 height 7
checkbox input "true"
click at [188, 179] on input "Exposed Canvas Edge" at bounding box center [189, 181] width 7 height 7
checkbox input "true"
click at [189, 226] on input "Original" at bounding box center [189, 229] width 7 height 7
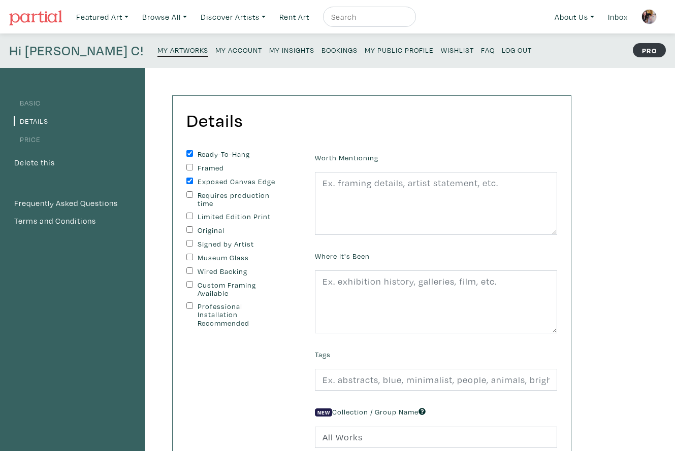
checkbox input "true"
click at [186, 240] on div "Ready-To-Hang Framed Exposed Canvas Edge Requires production time Limited Editi…" at bounding box center [243, 306] width 128 height 312
click at [190, 270] on input "Wired Backing" at bounding box center [189, 271] width 7 height 7
checkbox input "true"
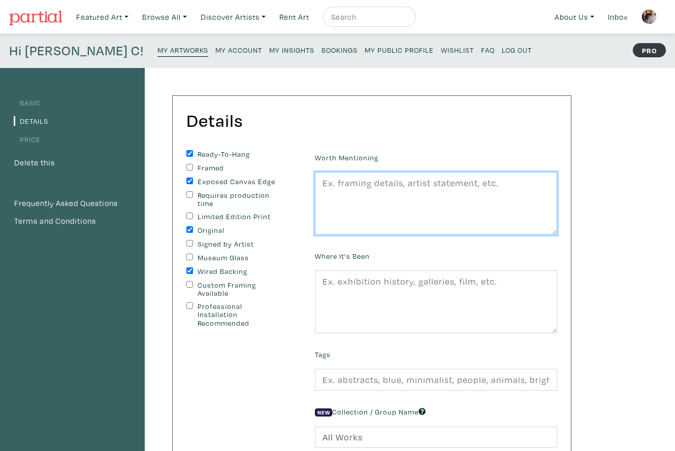
click at [353, 198] on textarea at bounding box center [436, 203] width 242 height 63
paste textarea "Edges painted black, wire on back, ready to hang. Second image shows sample rev…"
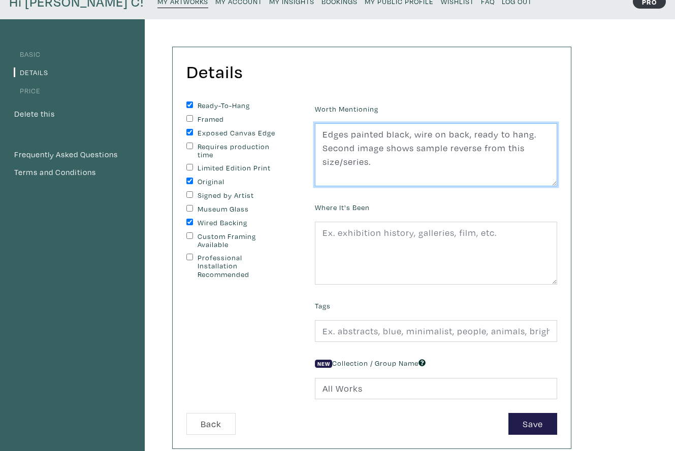
scroll to position [54, 0]
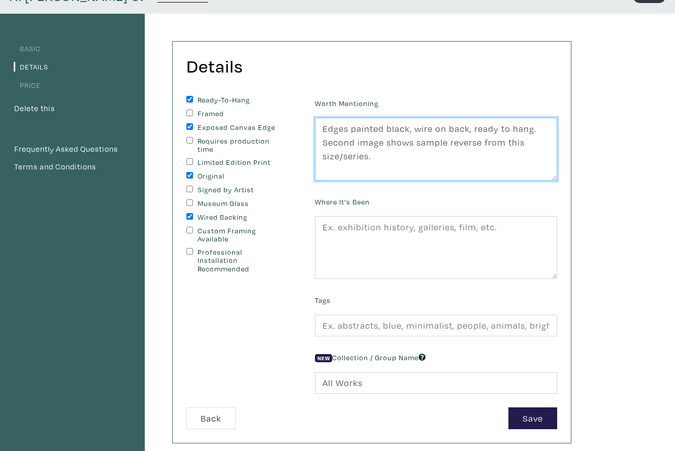
type textarea "Edges painted black, wire on back, ready to hang. Second image shows sample rev…"
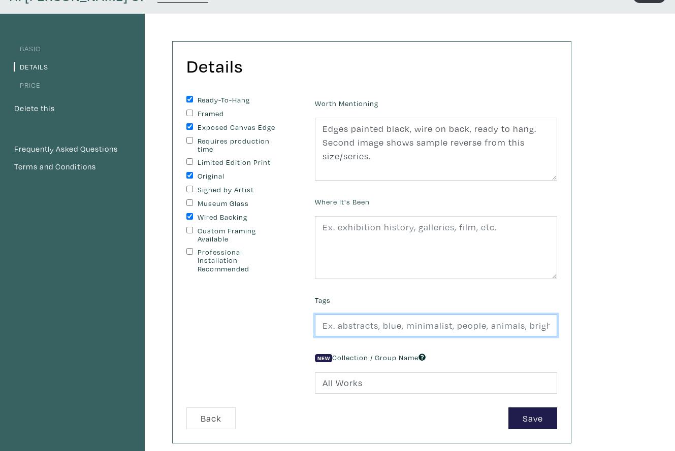
click at [354, 323] on input "text" at bounding box center [436, 326] width 242 height 22
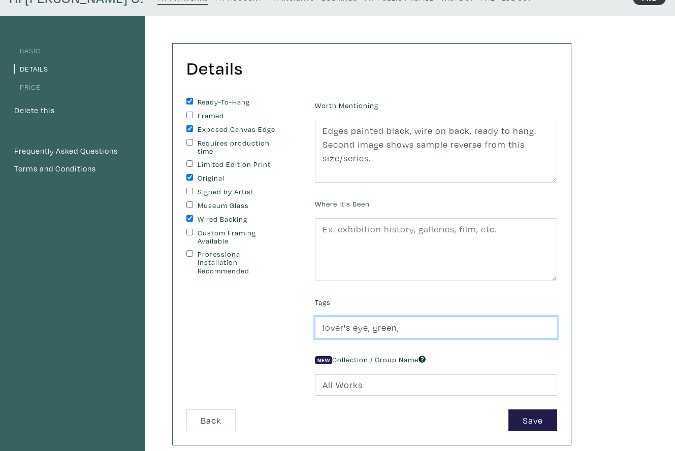
scroll to position [52, 0]
type input "lover's eye, green, playful, beauty, mixed media, collage, small art"
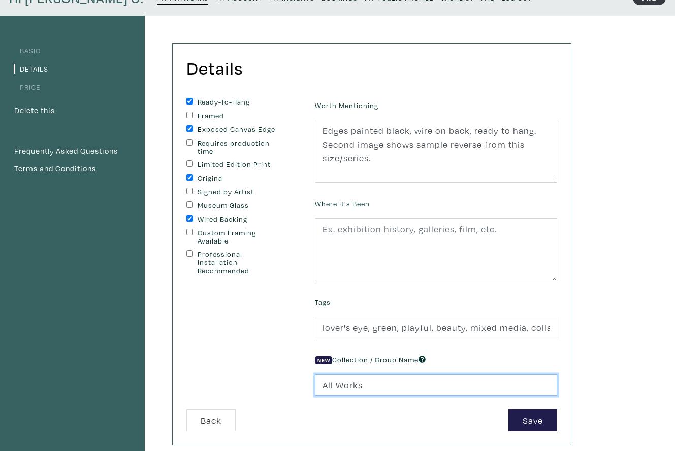
drag, startPoint x: 369, startPoint y: 384, endPoint x: 307, endPoint y: 380, distance: 62.6
click at [307, 380] on form "Ready-To-Hang Framed Exposed Canvas Edge Requires production time Limited Editi…" at bounding box center [372, 265] width 386 height 334
type input "12x12" Squares"
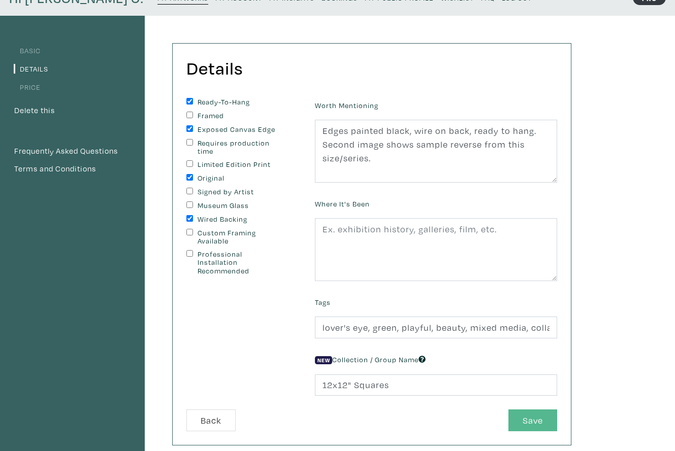
click at [524, 421] on button "Save" at bounding box center [532, 421] width 49 height 22
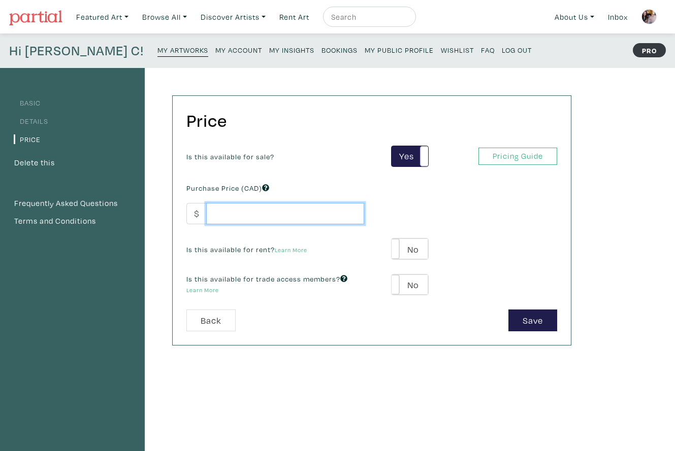
click at [226, 210] on input "number" at bounding box center [285, 214] width 158 height 22
type input "450"
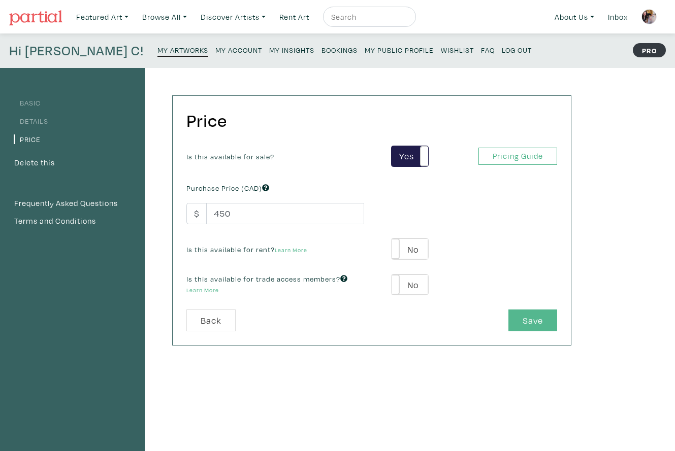
click at [529, 320] on button "Save" at bounding box center [532, 321] width 49 height 22
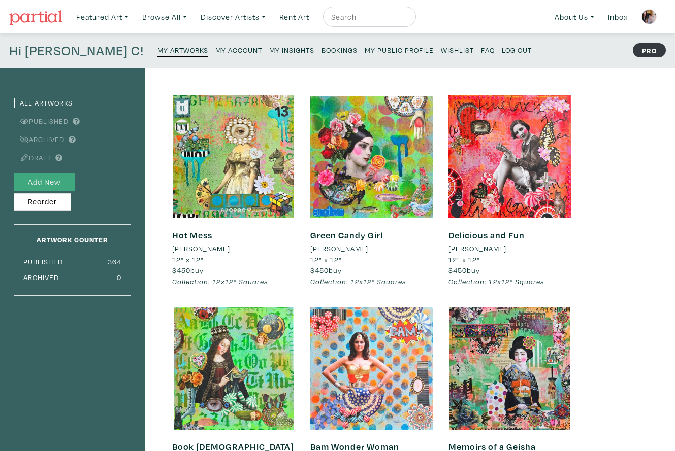
click at [72, 181] on button "Add New" at bounding box center [44, 182] width 61 height 18
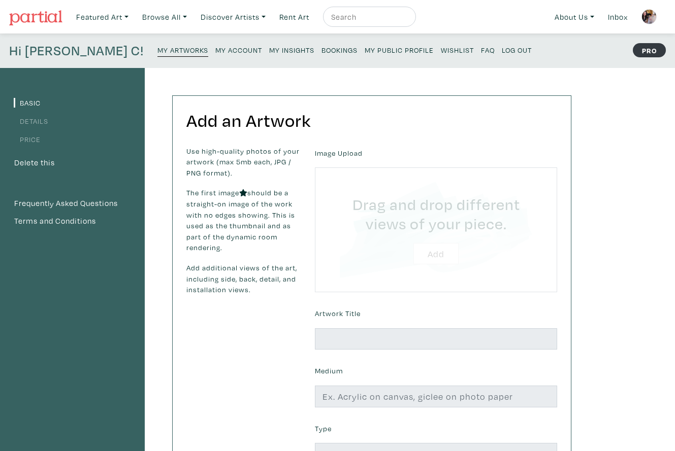
type input "C:\fakepath\I Can't Even 2025 [PERSON_NAME] Luzajic.jpg"
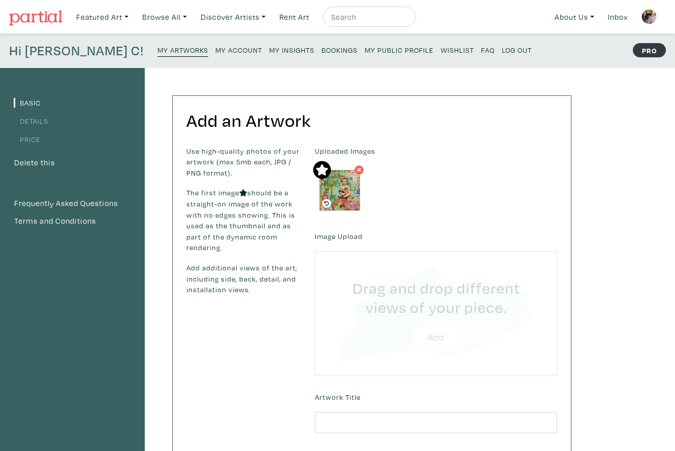
type input "C:\fakepath\Unknown.jpeg"
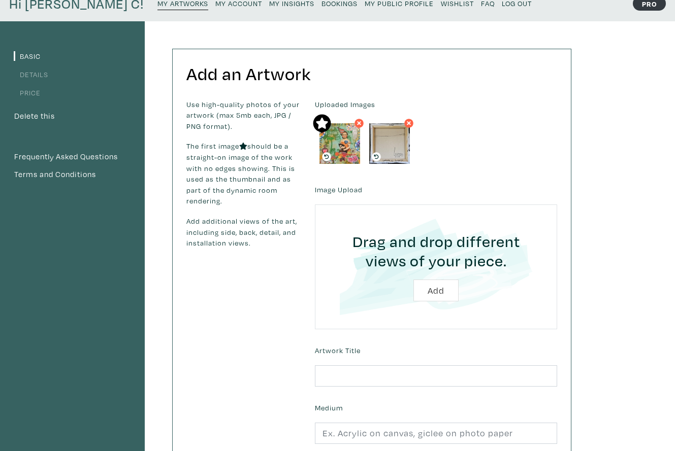
scroll to position [47, 0]
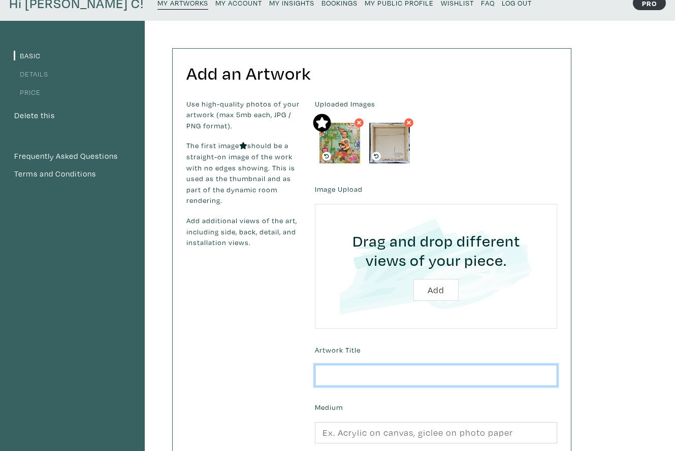
click at [348, 370] on input "text" at bounding box center [436, 376] width 242 height 22
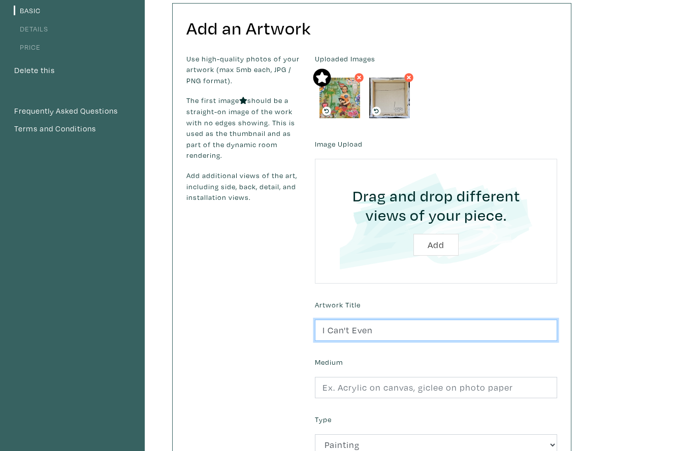
scroll to position [93, 0]
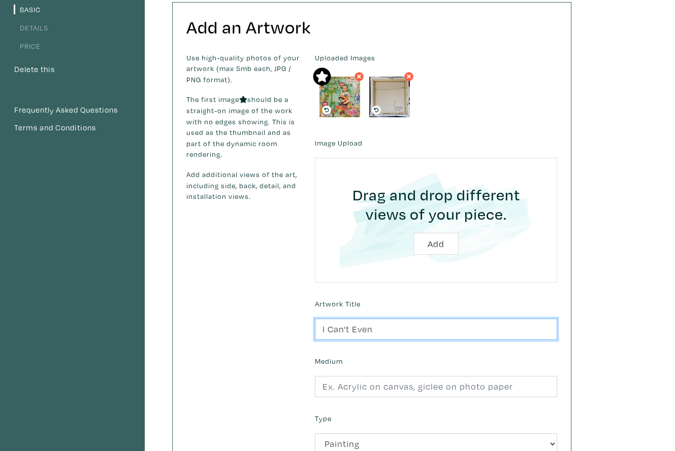
type input "I Can't Even"
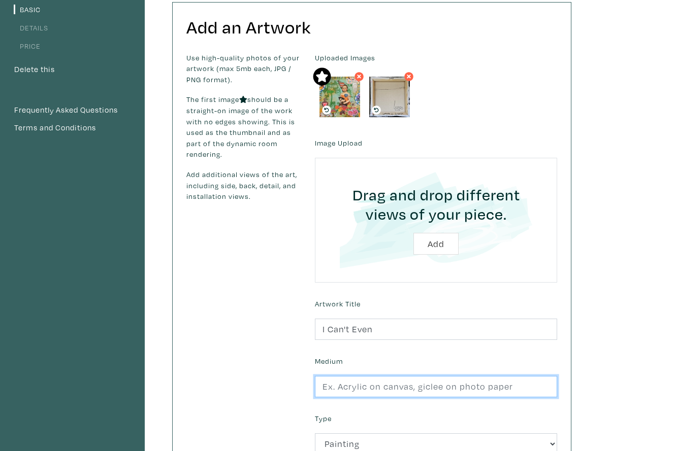
click at [333, 386] on input "text" at bounding box center [436, 387] width 242 height 22
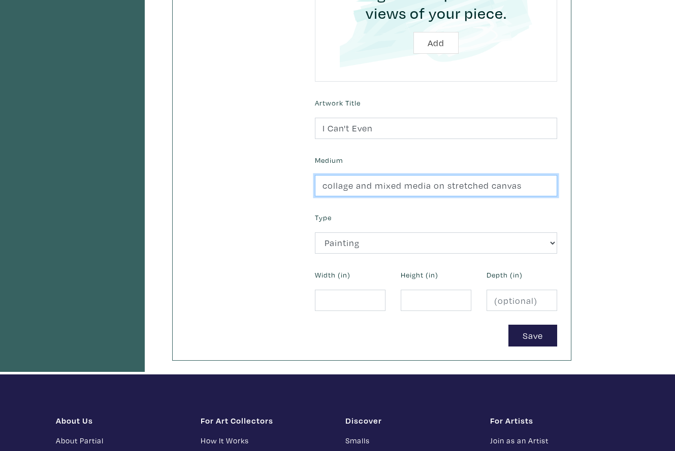
scroll to position [295, 0]
type input "collage and mixed media on stretched canvas"
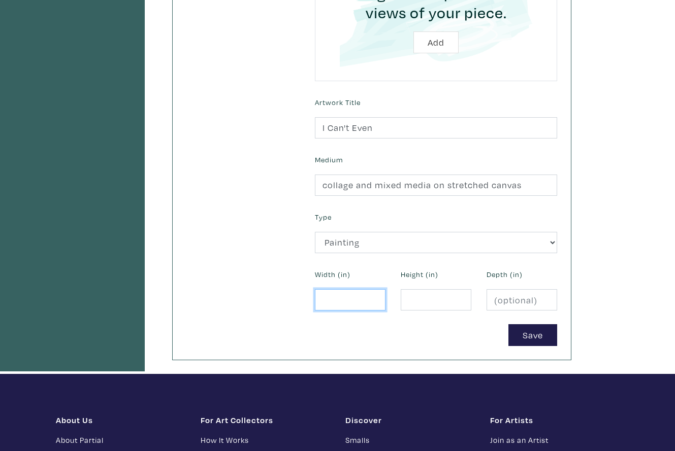
click at [341, 301] on input "number" at bounding box center [350, 300] width 71 height 22
type input "12"
click at [419, 297] on input "number" at bounding box center [436, 300] width 71 height 22
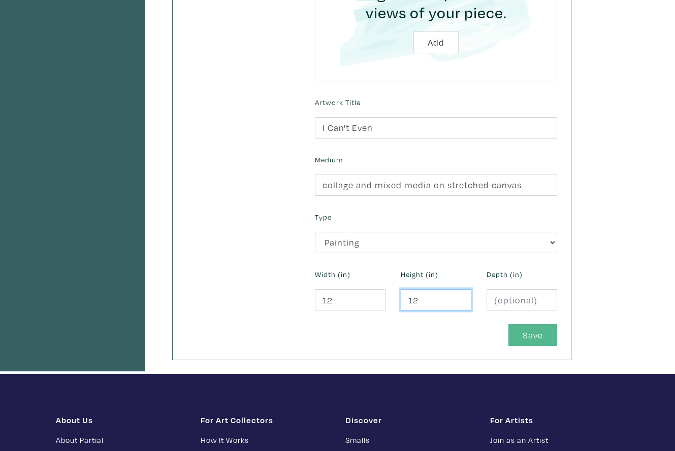
type input "12"
click at [527, 328] on button "Save" at bounding box center [532, 335] width 49 height 22
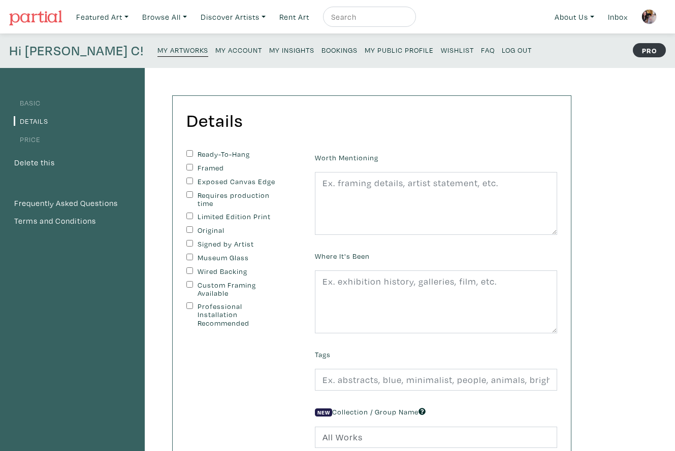
click at [189, 151] on input "Ready-To-Hang" at bounding box center [189, 153] width 7 height 7
checkbox input "true"
click at [188, 178] on input "Exposed Canvas Edge" at bounding box center [189, 181] width 7 height 7
checkbox input "true"
click at [189, 240] on input "Signed by Artist" at bounding box center [189, 243] width 7 height 7
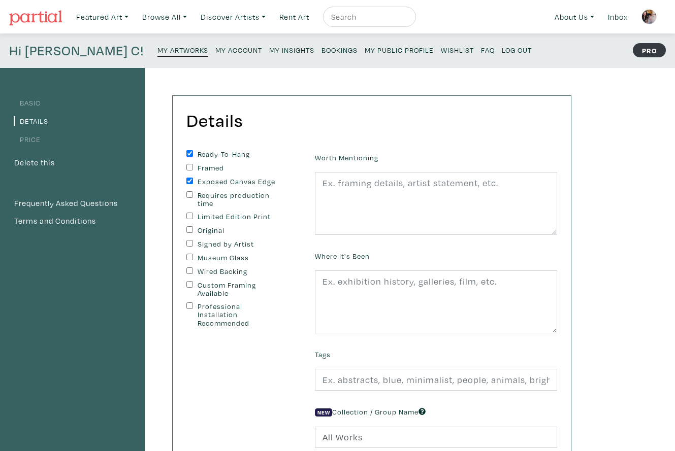
checkbox input "true"
click at [186, 226] on input "Original" at bounding box center [189, 229] width 7 height 7
checkbox input "true"
click at [189, 268] on input "Wired Backing" at bounding box center [189, 271] width 7 height 7
checkbox input "true"
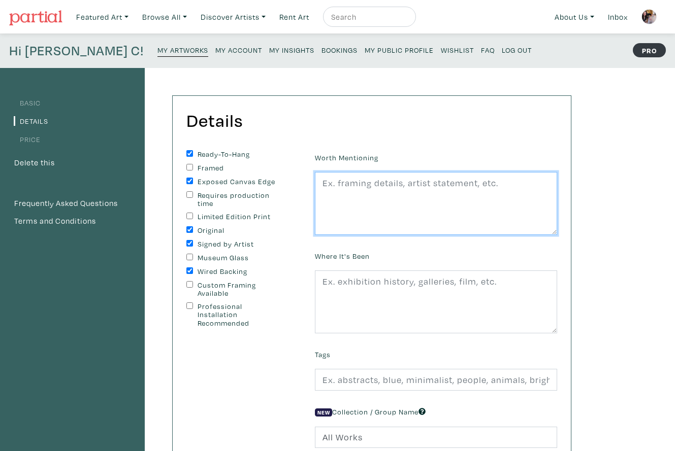
click at [334, 207] on textarea at bounding box center [436, 203] width 242 height 63
paste textarea "Edges painted black, wire on back, ready to hang. Second image shows sample rev…"
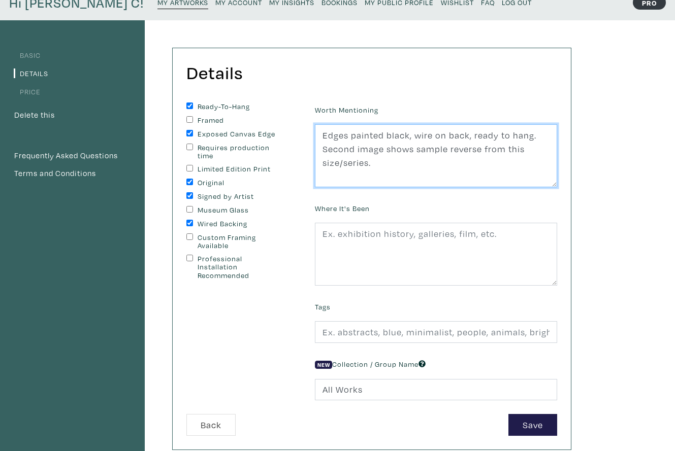
scroll to position [76, 0]
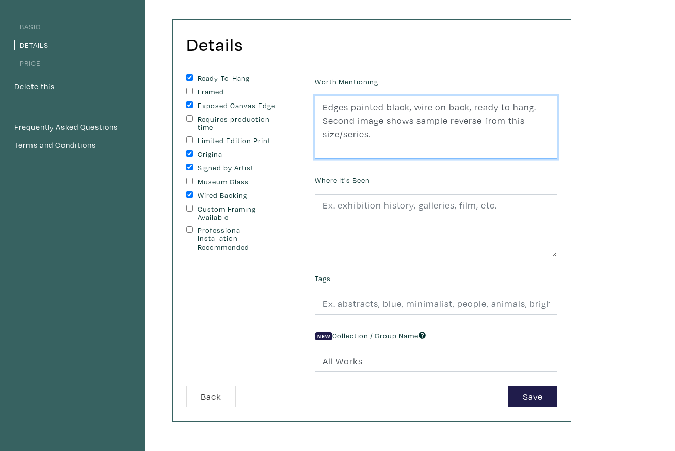
type textarea "Edges painted black, wire on back, ready to hang. Second image shows sample rev…"
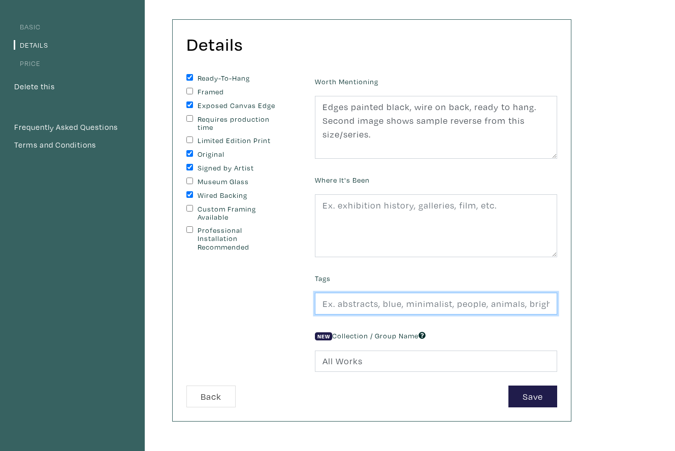
click at [329, 309] on input "text" at bounding box center [436, 304] width 242 height 22
type input "folk art, grumpy girl, cat, girl with cat, green, sacred heart, collage, mixed …"
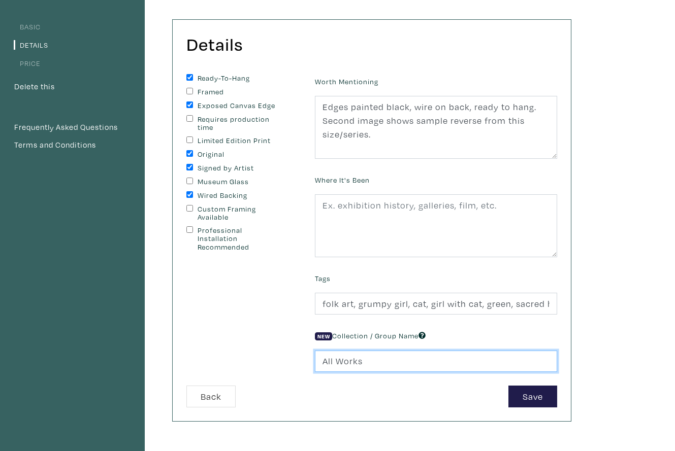
drag, startPoint x: 340, startPoint y: 359, endPoint x: 299, endPoint y: 355, distance: 40.8
click at [299, 355] on form "Ready-To-Hang Framed Exposed Canvas Edge Requires production time Limited Editi…" at bounding box center [372, 241] width 386 height 334
type input "12x12" Squares"
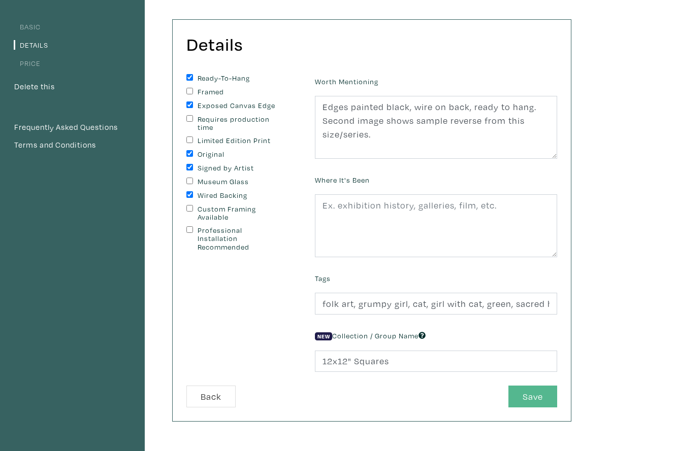
click at [524, 389] on button "Save" at bounding box center [532, 397] width 49 height 22
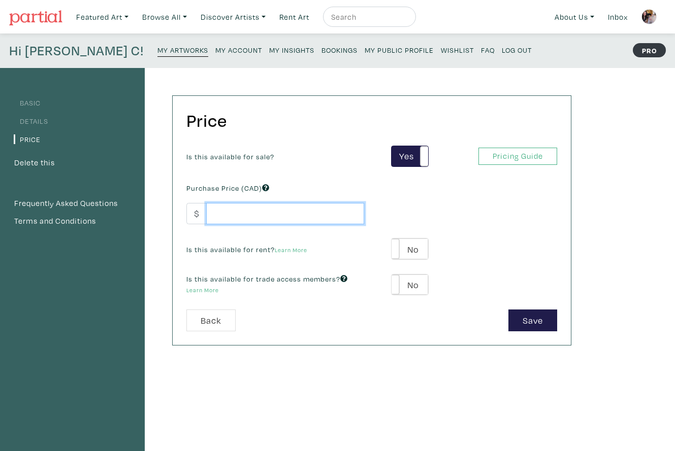
click at [224, 214] on input "number" at bounding box center [285, 214] width 158 height 22
type input "450"
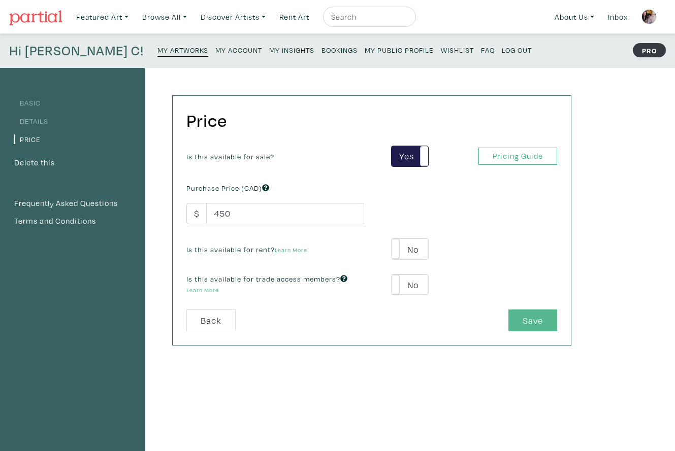
click at [521, 317] on button "Save" at bounding box center [532, 321] width 49 height 22
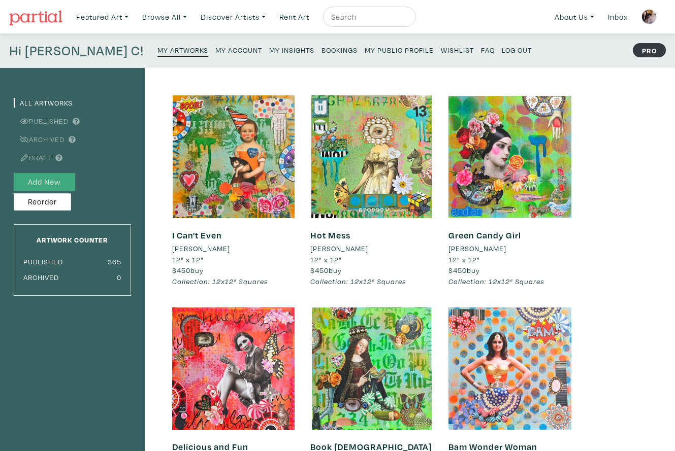
click at [61, 179] on button "Add New" at bounding box center [44, 182] width 61 height 18
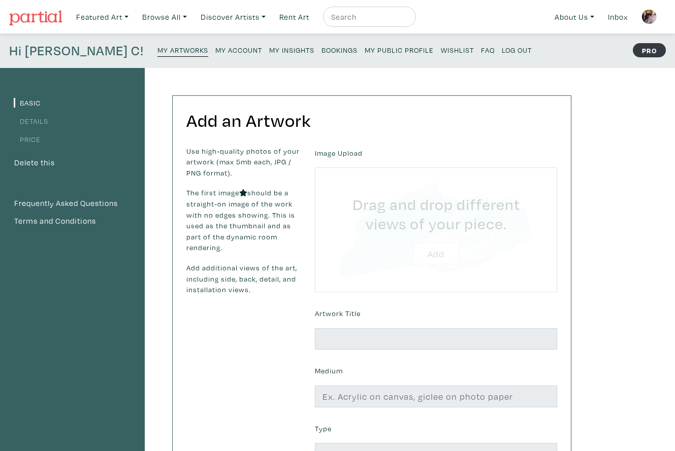
type input "C:\fakepath\Madonna of the Apples 2025 Lorette C. Luzajic.jpg"
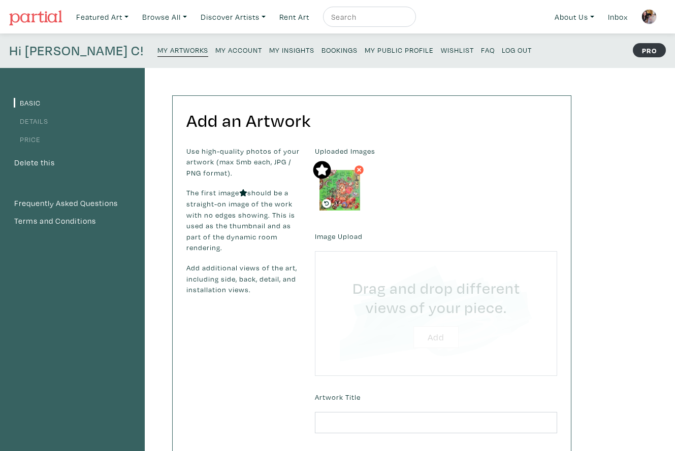
type input "C:\fakepath\Unknown.jpeg"
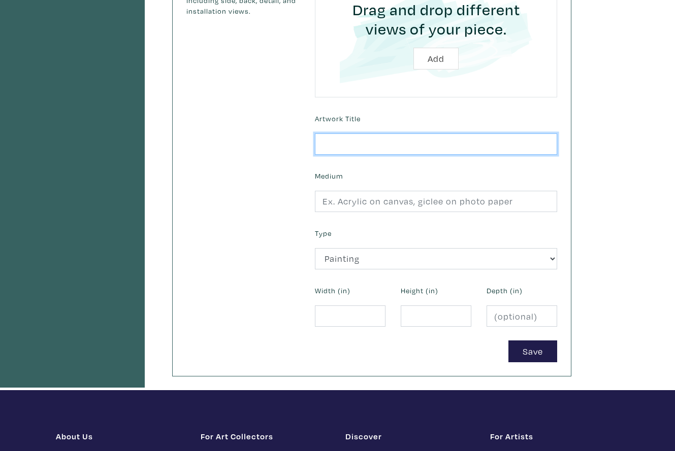
click at [356, 143] on input "text" at bounding box center [436, 145] width 242 height 22
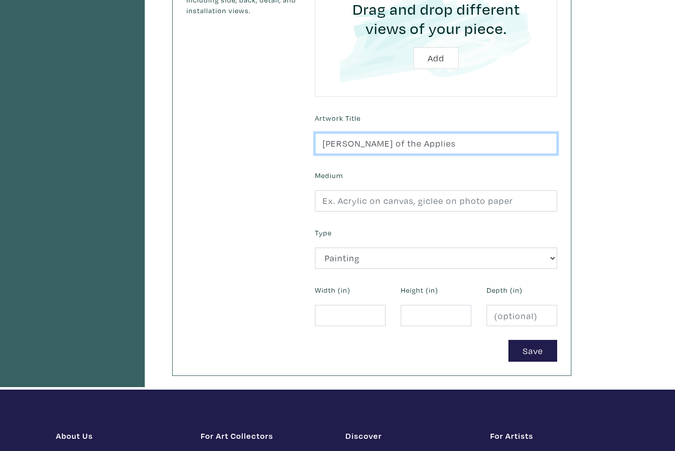
type input "Madonna of the Applies"
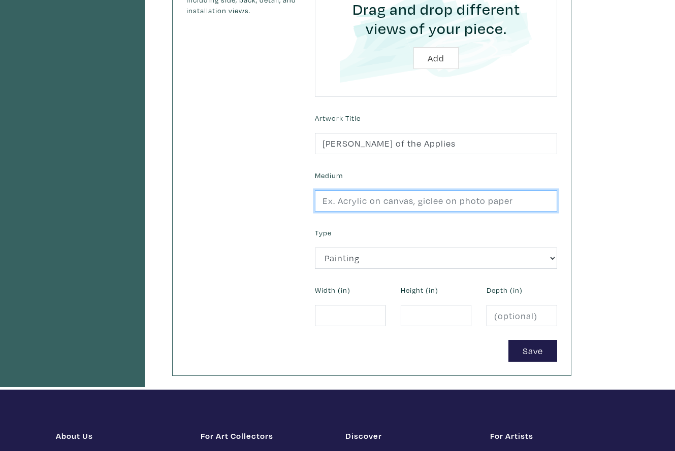
click at [367, 206] on input "text" at bounding box center [436, 201] width 242 height 22
type input "collage and mixed media on stretched canvas"
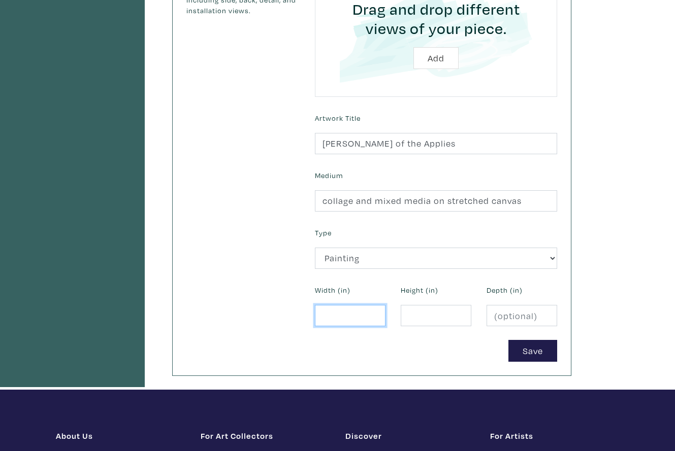
click at [329, 313] on input "number" at bounding box center [350, 316] width 71 height 22
type input "12"
click at [409, 317] on input "number" at bounding box center [436, 316] width 71 height 22
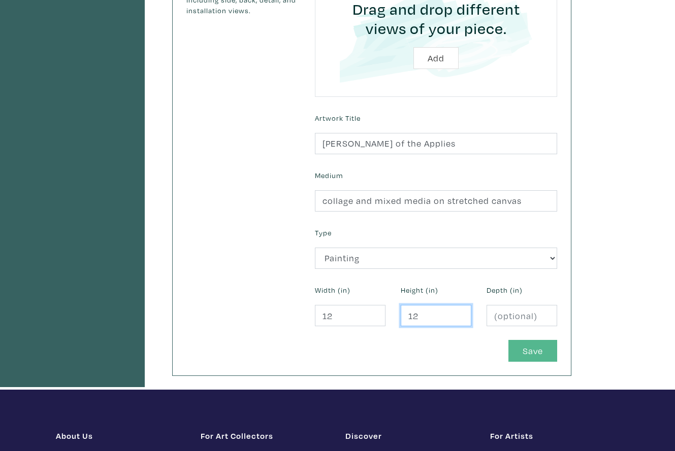
type input "12"
click at [524, 347] on button "Save" at bounding box center [532, 351] width 49 height 22
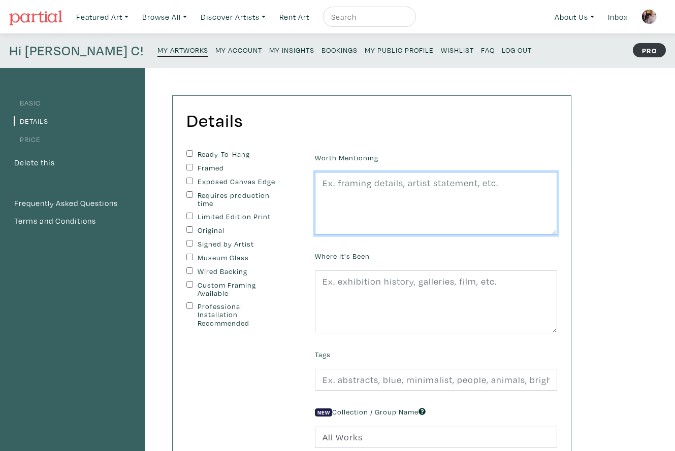
click at [369, 202] on textarea at bounding box center [436, 203] width 242 height 63
paste textarea "Edges painted black, wire on back, ready to hang. Second image shows sample rev…"
type textarea "Edges painted black, wire on back, ready to hang. Second image shows sample rev…"
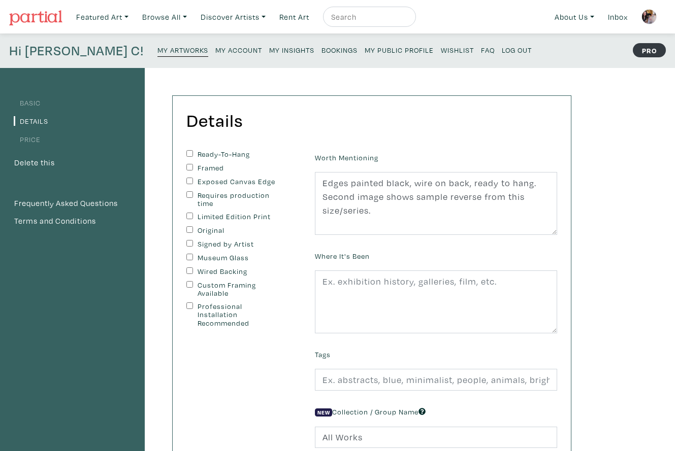
click at [188, 152] on input "Ready-To-Hang" at bounding box center [189, 153] width 7 height 7
checkbox input "true"
click at [185, 179] on div "Ready-To-Hang Framed Exposed Canvas Edge Requires production time Limited Editi…" at bounding box center [243, 306] width 128 height 312
click at [189, 180] on input "Exposed Canvas Edge" at bounding box center [189, 181] width 7 height 7
checkbox input "true"
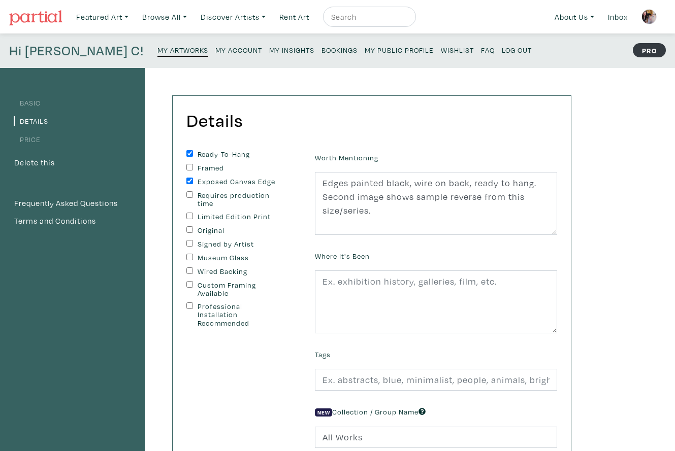
click at [189, 242] on input "Signed by Artist" at bounding box center [189, 243] width 7 height 7
checkbox input "true"
click at [189, 228] on input "Original" at bounding box center [189, 229] width 7 height 7
checkbox input "true"
drag, startPoint x: 188, startPoint y: 268, endPoint x: 226, endPoint y: 275, distance: 38.2
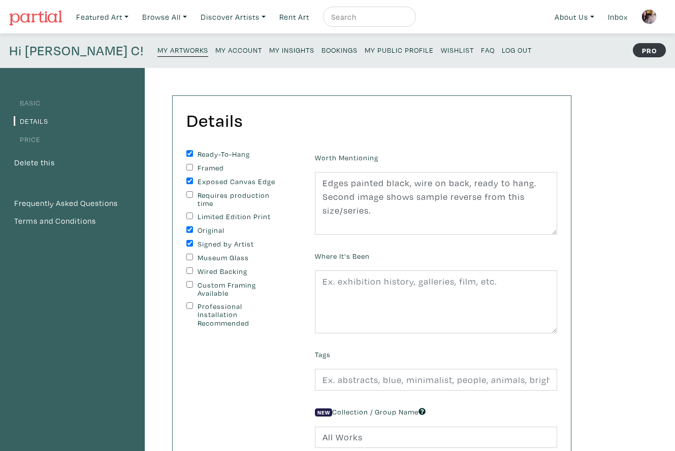
click at [188, 268] on input "Wired Backing" at bounding box center [189, 271] width 7 height 7
checkbox input "true"
click at [352, 383] on input "text" at bounding box center [436, 380] width 242 height 22
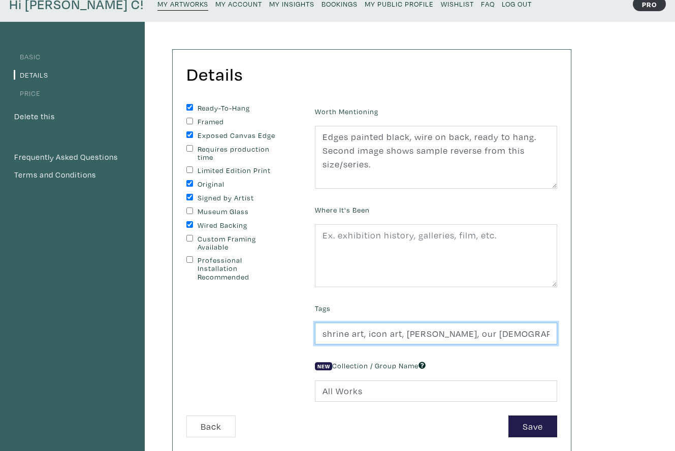
scroll to position [51, 0]
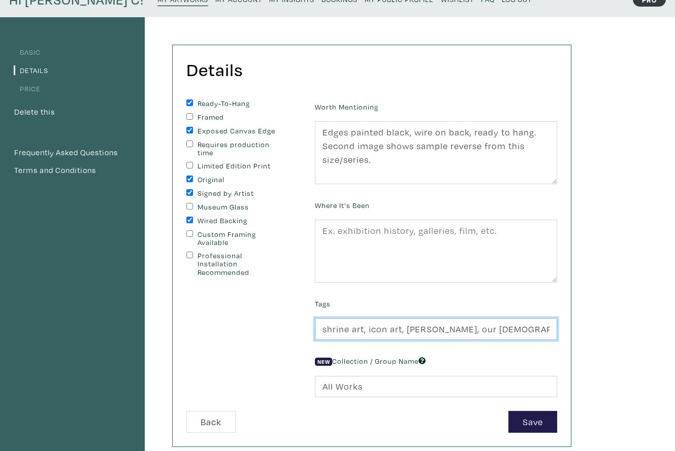
type input "shrine art, icon art, madonna, our lady, green and red, small art, quirky"
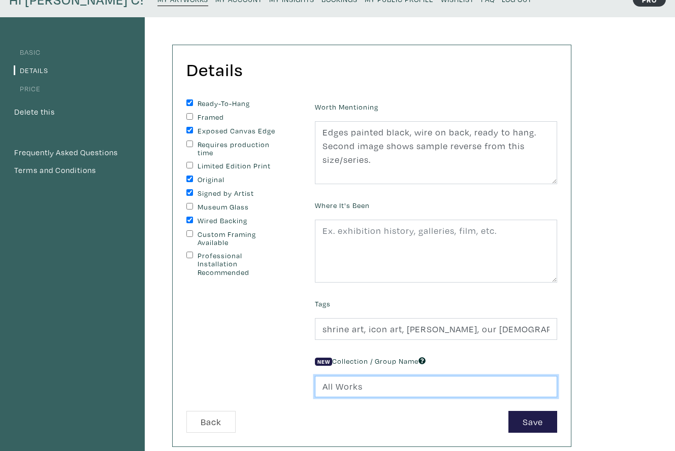
drag, startPoint x: 365, startPoint y: 386, endPoint x: 307, endPoint y: 382, distance: 58.1
click at [307, 382] on div "New Collection / Group Name All Works" at bounding box center [435, 376] width 257 height 44
type input "12x12" Squares"
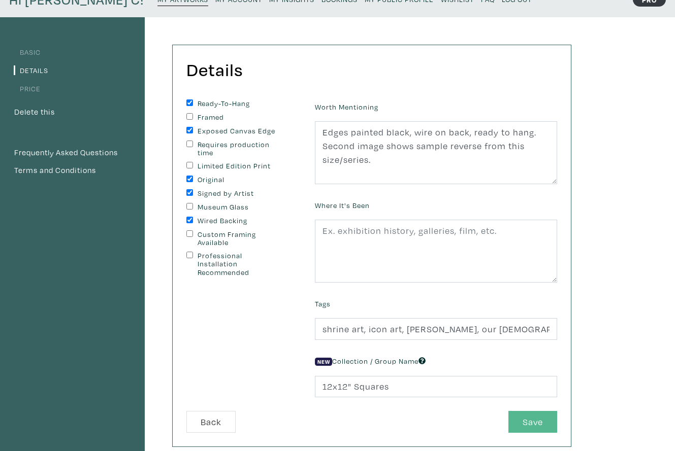
click at [526, 421] on button "Save" at bounding box center [532, 422] width 49 height 22
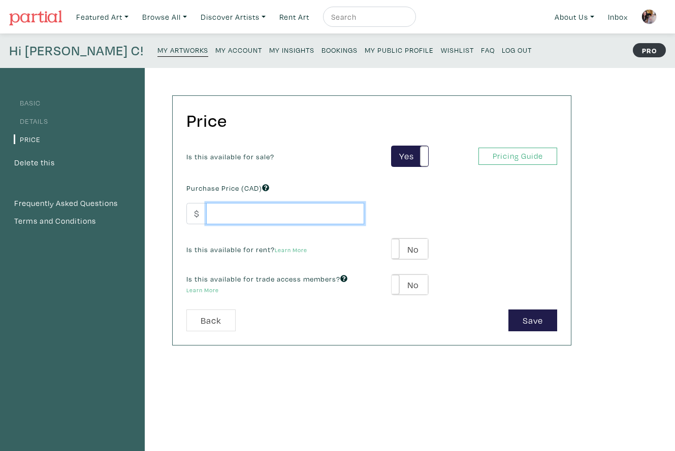
click at [323, 216] on input "number" at bounding box center [285, 214] width 158 height 22
type input "450"
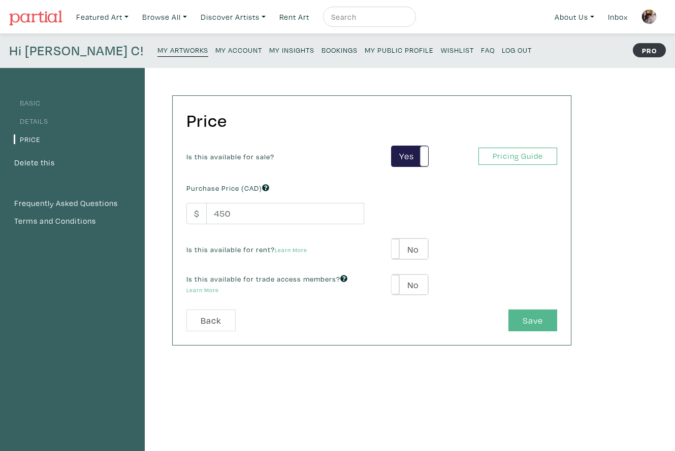
click at [536, 320] on button "Save" at bounding box center [532, 321] width 49 height 22
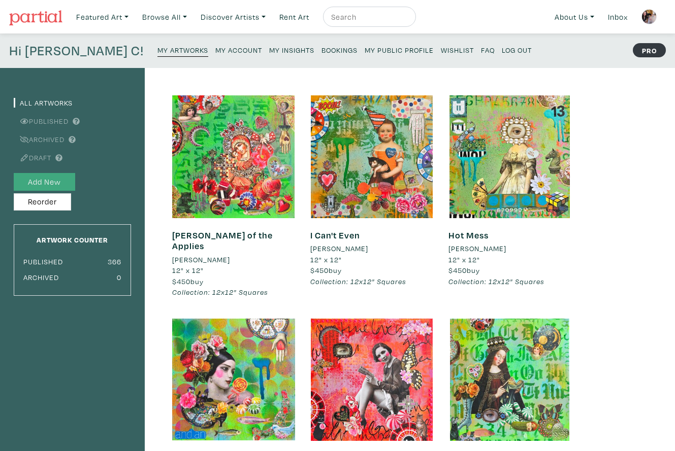
click at [54, 182] on button "Add New" at bounding box center [44, 182] width 61 height 18
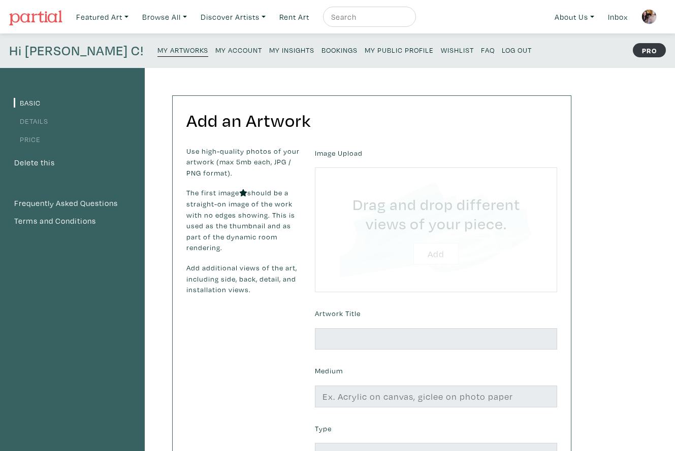
type input "C:\fakepath\Sacred Heart Shrine 2025 Lorette C. Luzajic.jpg"
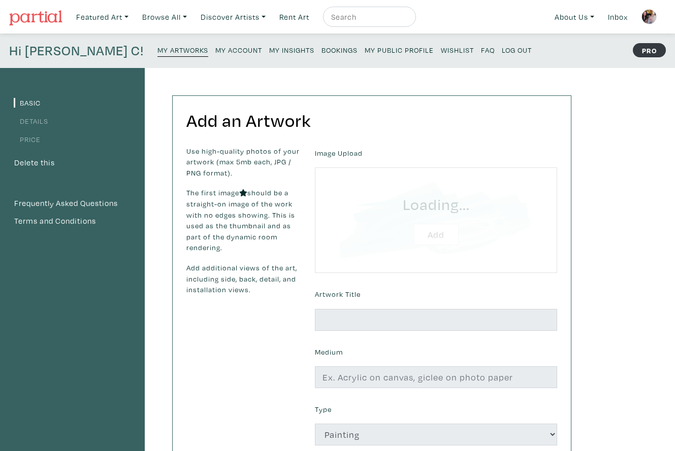
scroll to position [1, 0]
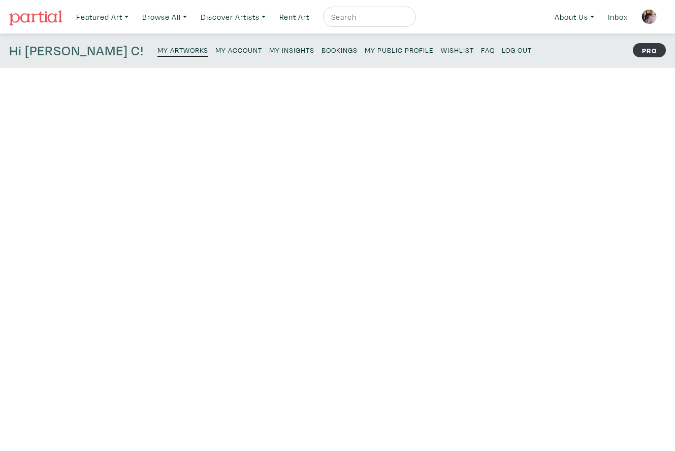
scroll to position [1, 0]
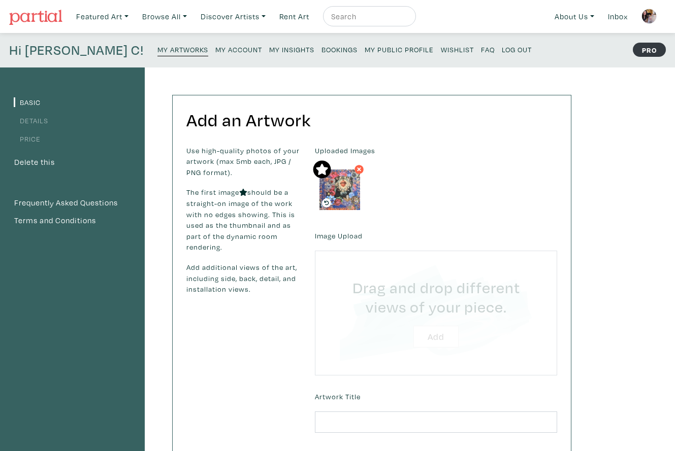
type input "C:\fakepath\Unknown.jpeg"
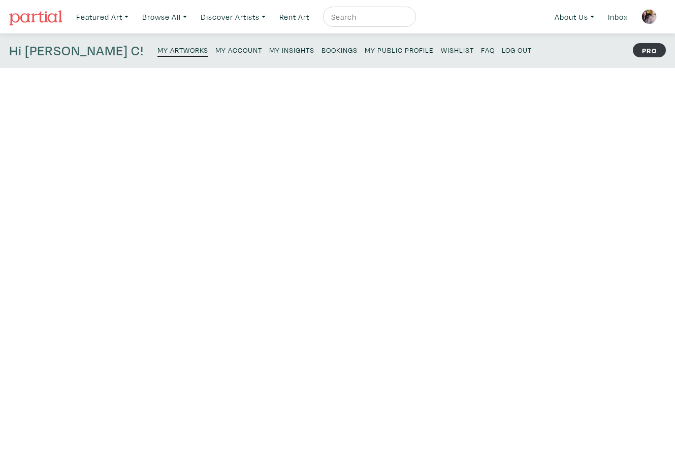
scroll to position [1, 0]
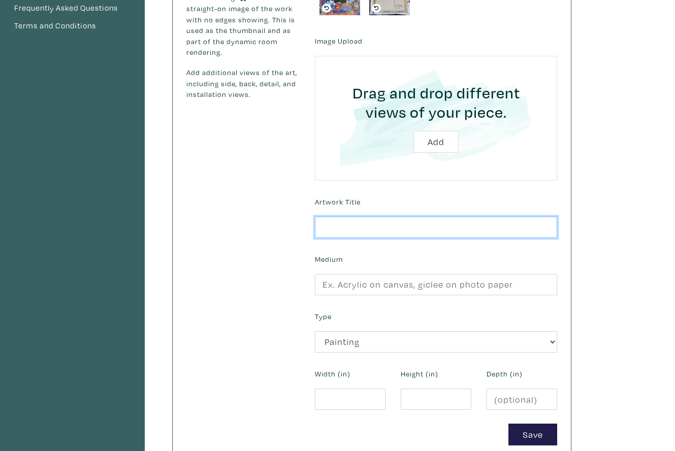
click at [354, 229] on input "text" at bounding box center [436, 228] width 242 height 22
type input "Sacred Heart"
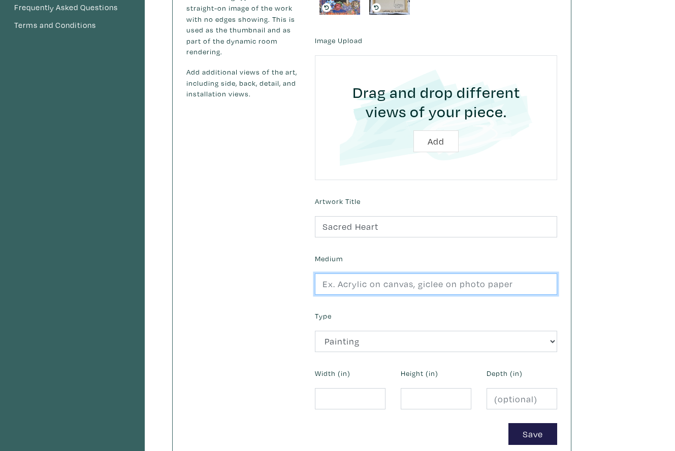
click at [367, 289] on input "text" at bounding box center [436, 285] width 242 height 22
type input "collage and mixed media on stretched canvas"
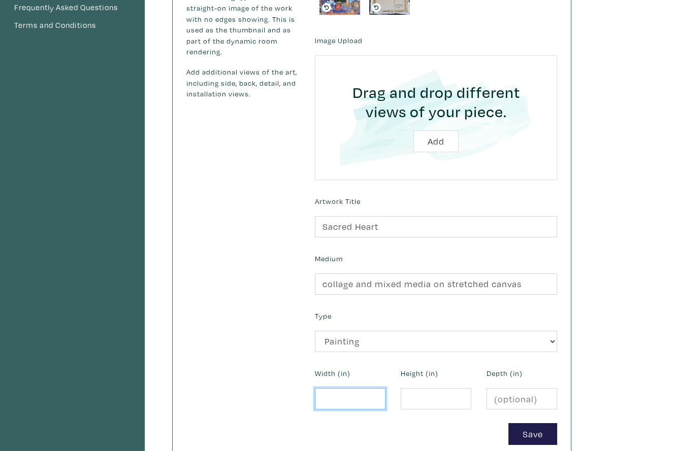
click at [335, 390] on input "number" at bounding box center [350, 399] width 71 height 22
type input "12"
click at [421, 400] on input "number" at bounding box center [436, 399] width 71 height 22
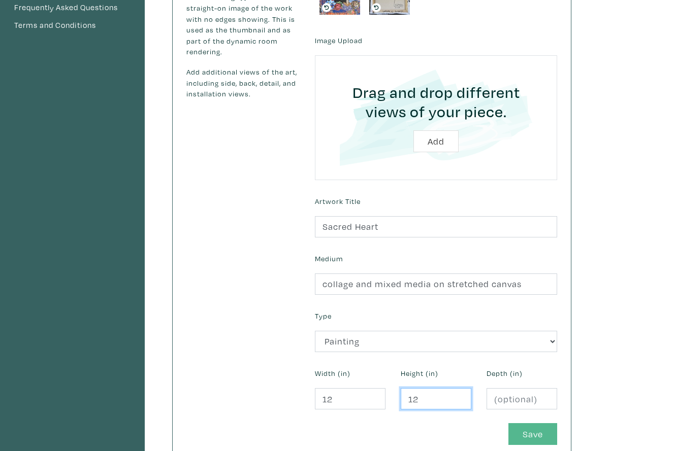
type input "12"
click at [534, 426] on button "Save" at bounding box center [532, 434] width 49 height 22
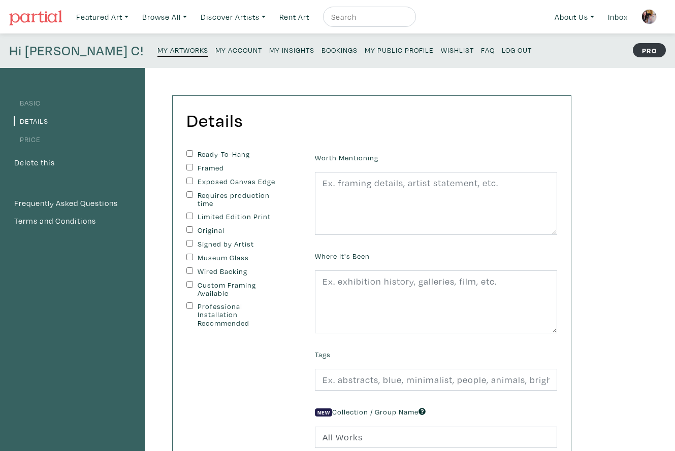
click at [188, 151] on input "Ready-To-Hang" at bounding box center [189, 153] width 7 height 7
checkbox input "true"
click at [187, 179] on input "Exposed Canvas Edge" at bounding box center [189, 181] width 7 height 7
checkbox input "true"
click at [187, 226] on input "Original" at bounding box center [189, 229] width 7 height 7
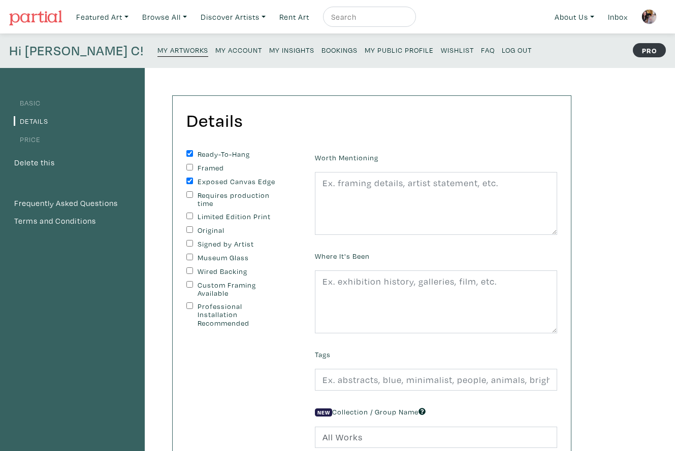
checkbox input "true"
click at [188, 240] on input "Signed by Artist" at bounding box center [189, 243] width 7 height 7
checkbox input "true"
drag, startPoint x: 188, startPoint y: 270, endPoint x: 210, endPoint y: 271, distance: 22.4
click at [188, 270] on input "Wired Backing" at bounding box center [189, 271] width 7 height 7
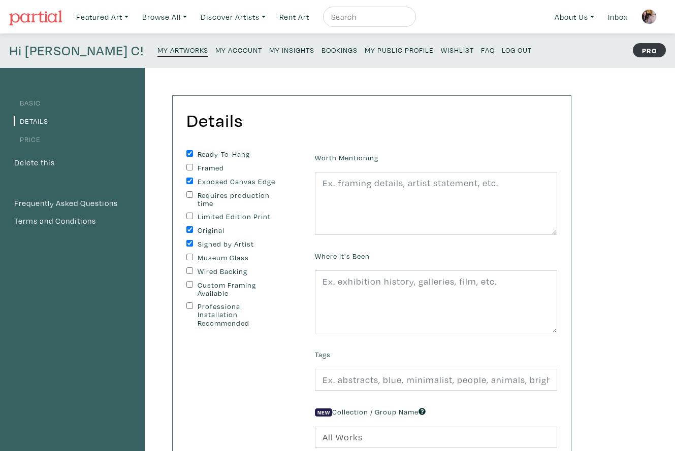
checkbox input "true"
click at [327, 206] on textarea at bounding box center [436, 203] width 242 height 63
paste textarea "Edges painted black, wire on back, ready to hang. Second image shows sample rev…"
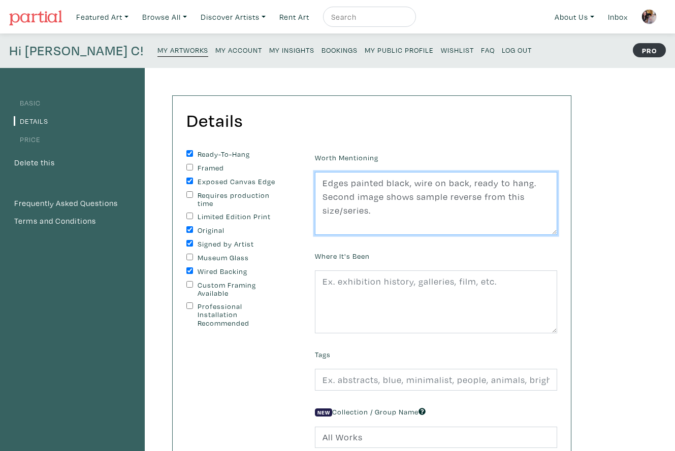
type textarea "Edges painted black, wire on back, ready to hang. Second image shows sample rev…"
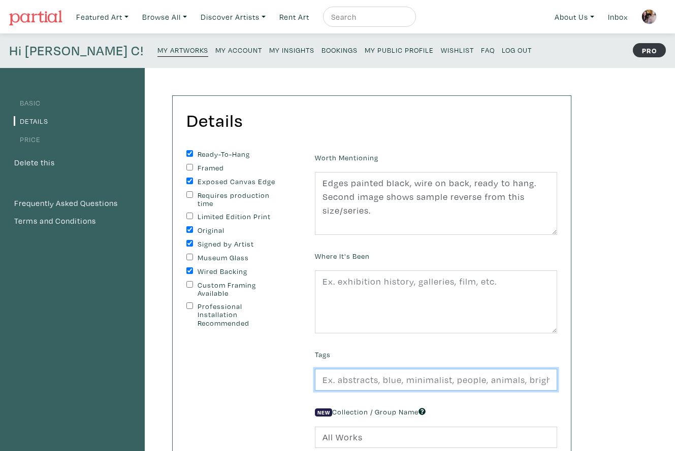
click at [344, 383] on input "text" at bounding box center [436, 380] width 242 height 22
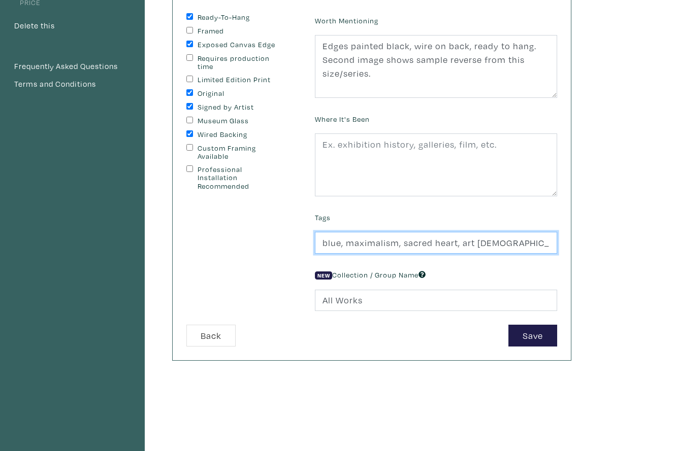
scroll to position [138, 0]
type input "blue, maximalism, sacred heart, art shrine, icon art, collage, mixed media"
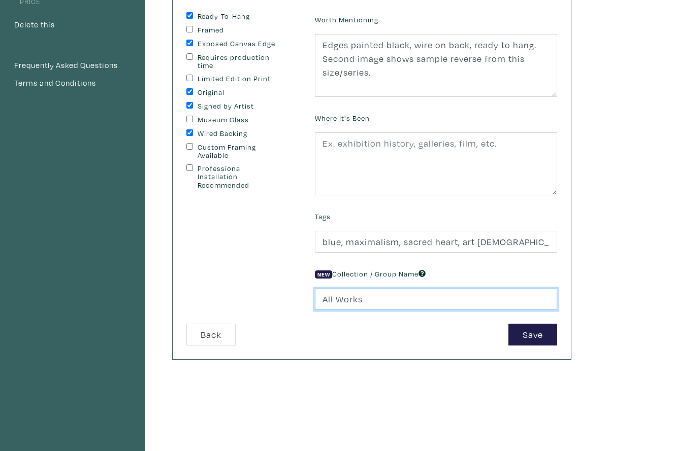
drag, startPoint x: 365, startPoint y: 298, endPoint x: 303, endPoint y: 295, distance: 62.0
click at [303, 295] on form "Ready-To-Hang Framed Exposed Canvas Edge Requires production time Limited Editi…" at bounding box center [372, 179] width 386 height 334
type input "12x12" Squares"
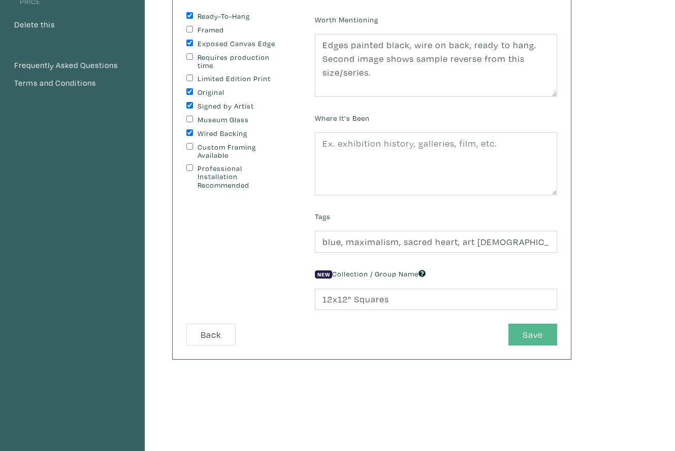
click at [523, 333] on button "Save" at bounding box center [532, 335] width 49 height 22
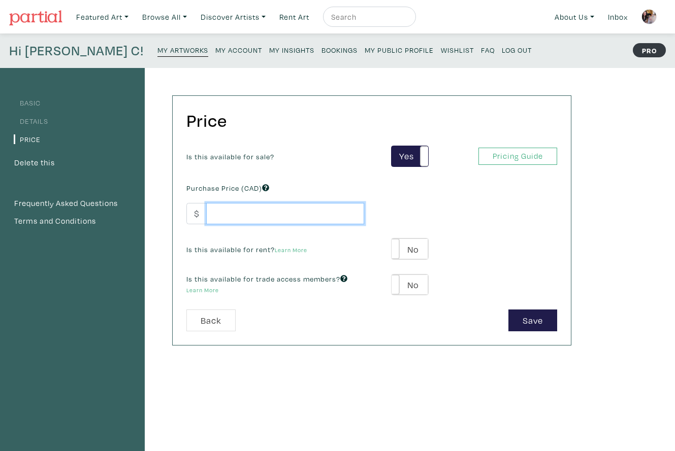
click at [236, 209] on input "number" at bounding box center [285, 214] width 158 height 22
type input "450"
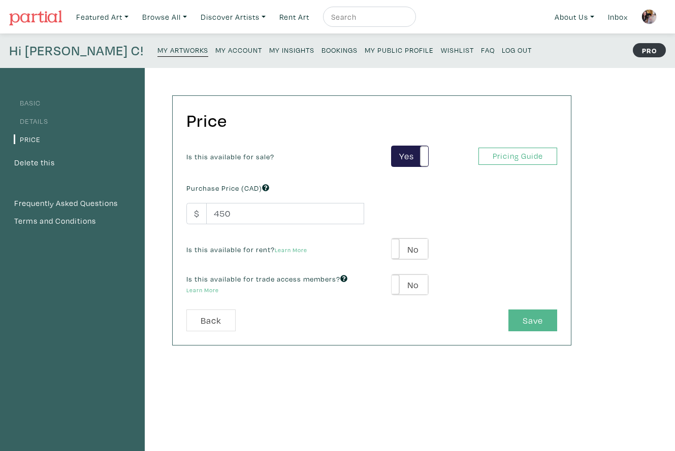
click at [524, 318] on button "Save" at bounding box center [532, 321] width 49 height 22
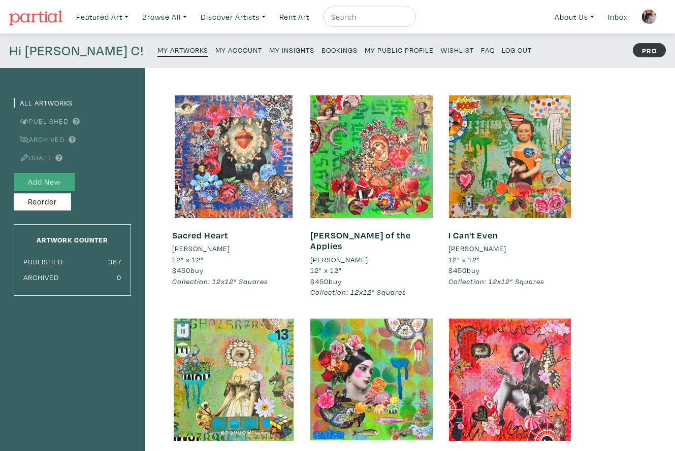
click at [47, 181] on button "Add New" at bounding box center [44, 182] width 61 height 18
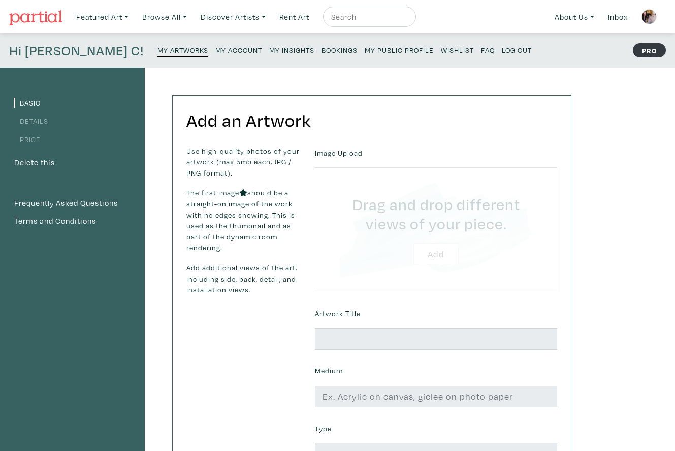
type input "C:\fakepath\The Hand of Power 2025 [PERSON_NAME] Luzajic.jpg"
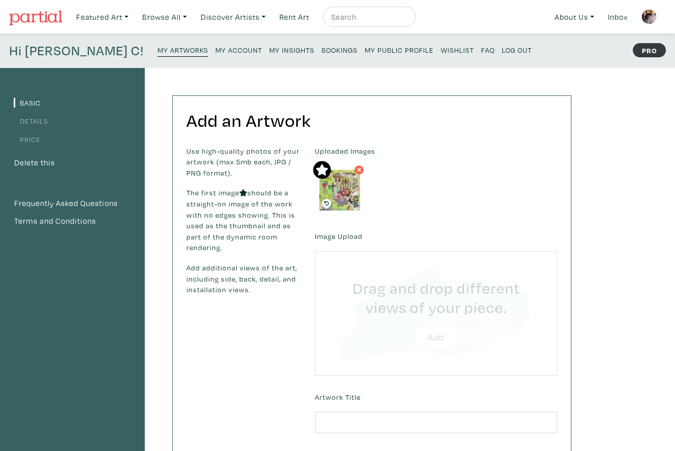
type input "C:\fakepath\Unknown.jpeg"
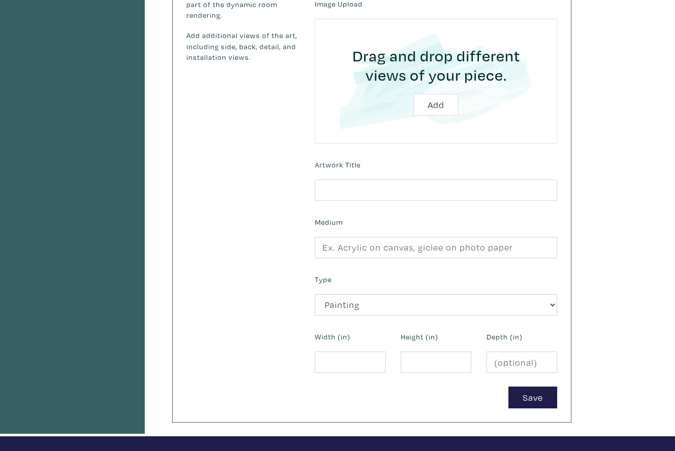
scroll to position [248, 0]
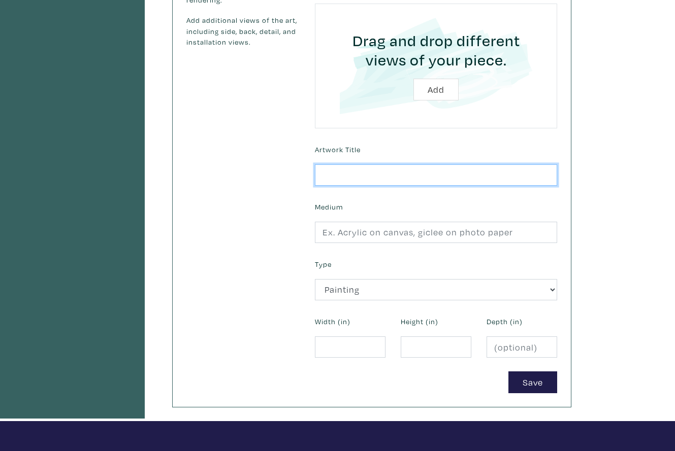
click at [356, 176] on input "text" at bounding box center [436, 176] width 242 height 22
type input "Hand of Power"
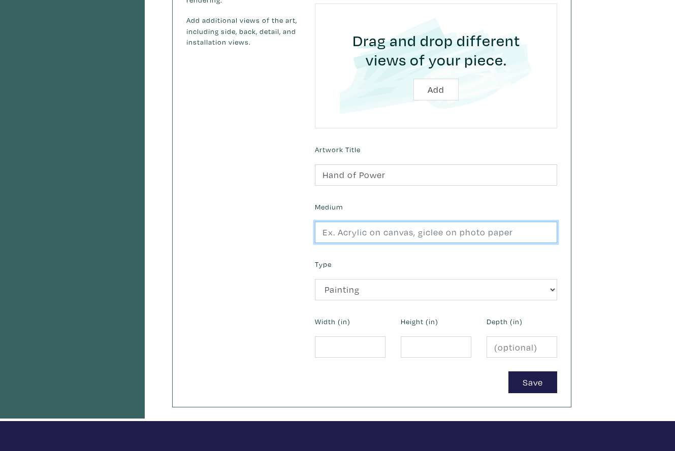
click at [356, 234] on input "text" at bounding box center [436, 233] width 242 height 22
type input "collage and mixed media on stretched canvas"
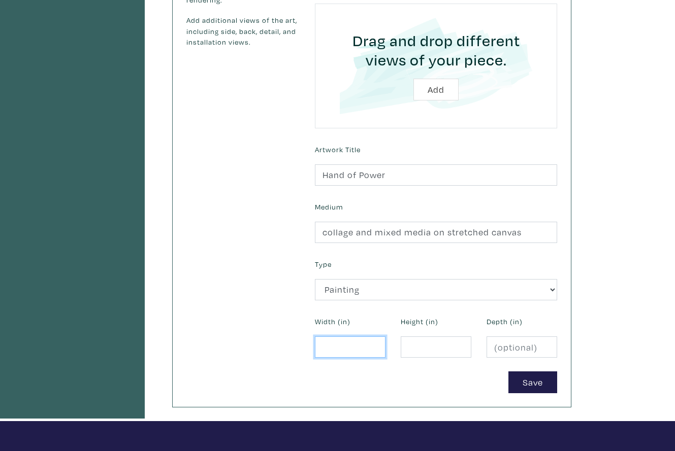
click at [334, 343] on input "number" at bounding box center [350, 348] width 71 height 22
type input "12"
click at [410, 348] on input "number" at bounding box center [436, 348] width 71 height 22
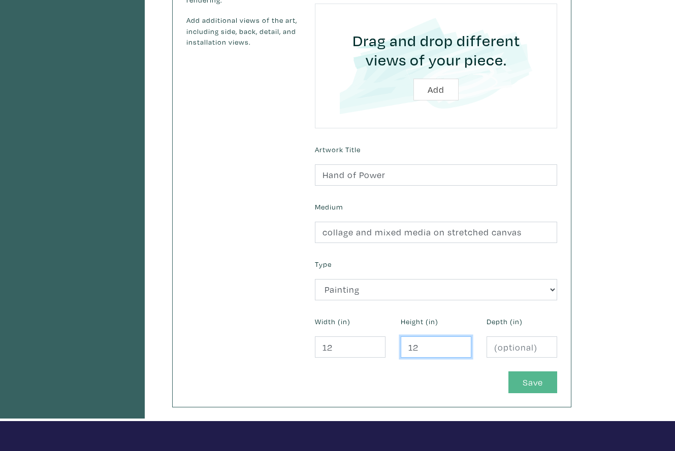
type input "12"
click at [541, 382] on button "Save" at bounding box center [532, 383] width 49 height 22
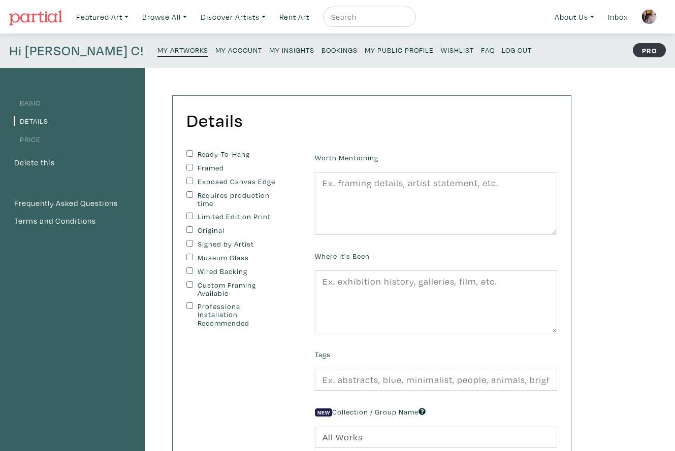
click at [187, 151] on input "Ready-To-Hang" at bounding box center [189, 153] width 7 height 7
checkbox input "true"
click at [189, 181] on input "Exposed Canvas Edge" at bounding box center [189, 181] width 7 height 7
checkbox input "true"
click at [187, 224] on div "Ready-To-Hang Framed Exposed Canvas Edge Requires production time Limited Editi…" at bounding box center [242, 239] width 113 height 178
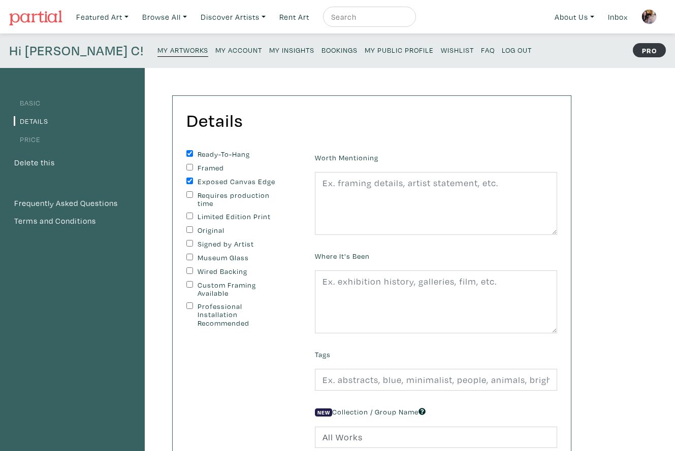
click at [188, 227] on input "Original" at bounding box center [189, 229] width 7 height 7
checkbox input "true"
click at [189, 241] on input "Signed by Artist" at bounding box center [189, 243] width 7 height 7
checkbox input "true"
click at [189, 268] on input "Wired Backing" at bounding box center [189, 271] width 7 height 7
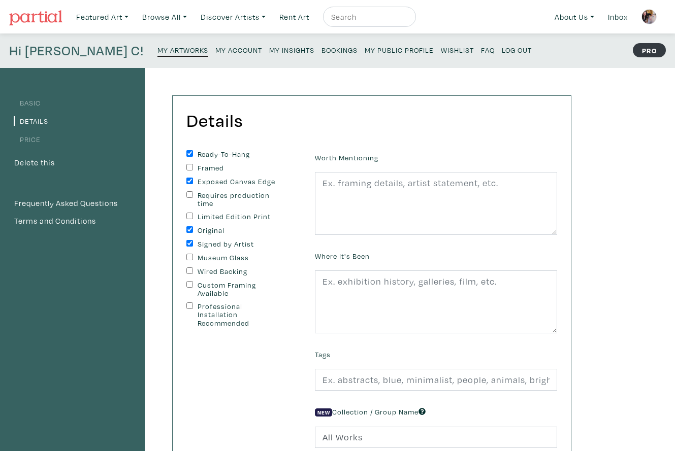
checkbox input "true"
click at [342, 207] on textarea at bounding box center [436, 203] width 242 height 63
paste textarea "Edges painted black, wire on back, ready to hang. Second image shows sample rev…"
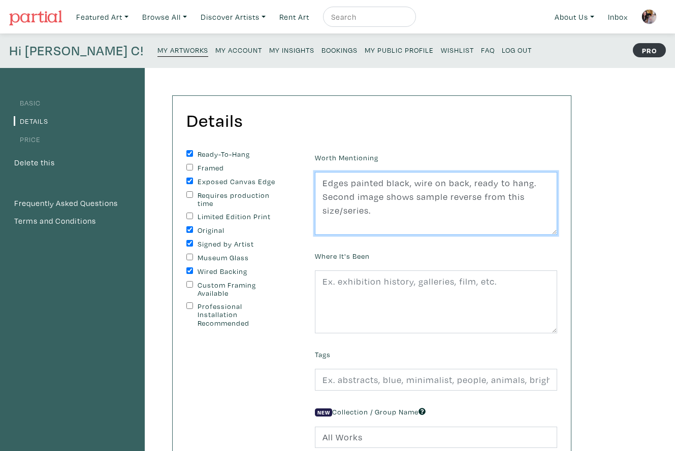
type textarea "Edges painted black, wire on back, ready to hang. Second image shows sample rev…"
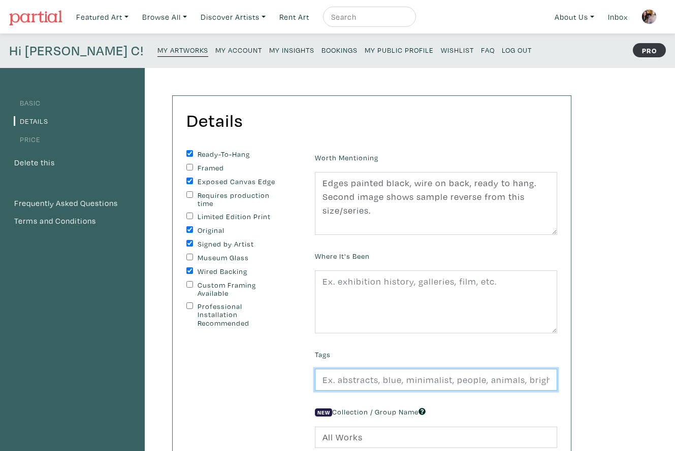
click at [343, 375] on input "text" at bounding box center [436, 380] width 242 height 22
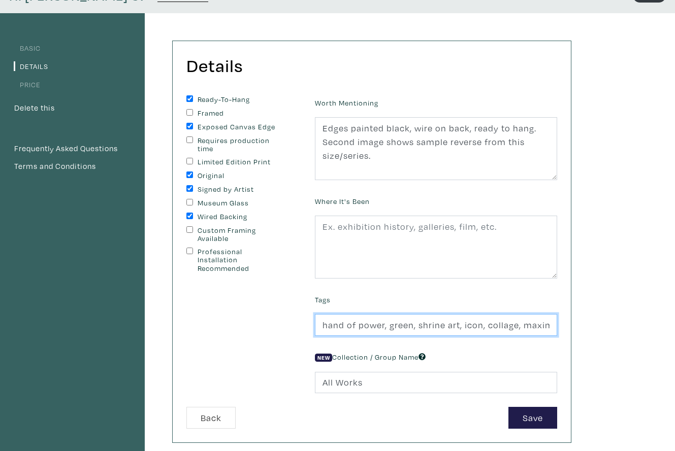
scroll to position [73, 0]
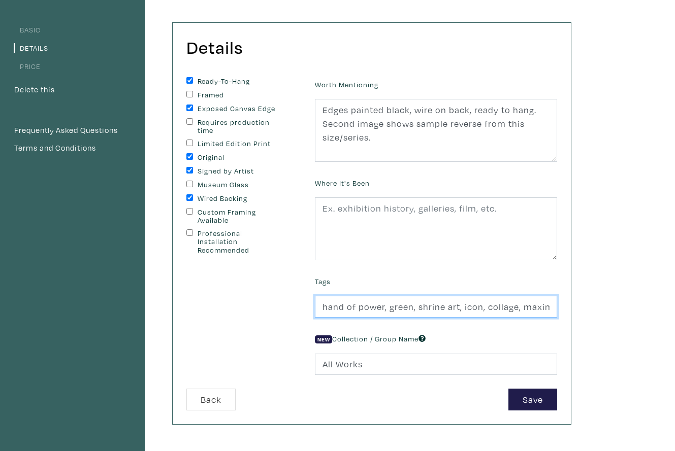
type input "hand of power, green, shrine art, icon, collage, maximalism, mixed media"
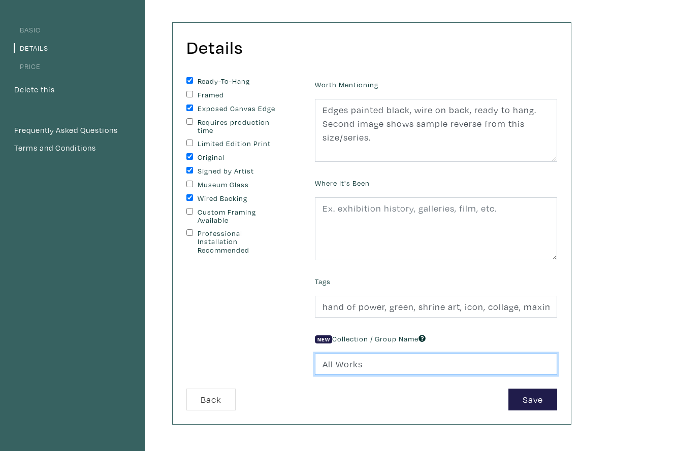
drag, startPoint x: 366, startPoint y: 364, endPoint x: 309, endPoint y: 362, distance: 56.9
click at [309, 362] on div "New Collection / Group Name All Works" at bounding box center [435, 354] width 257 height 44
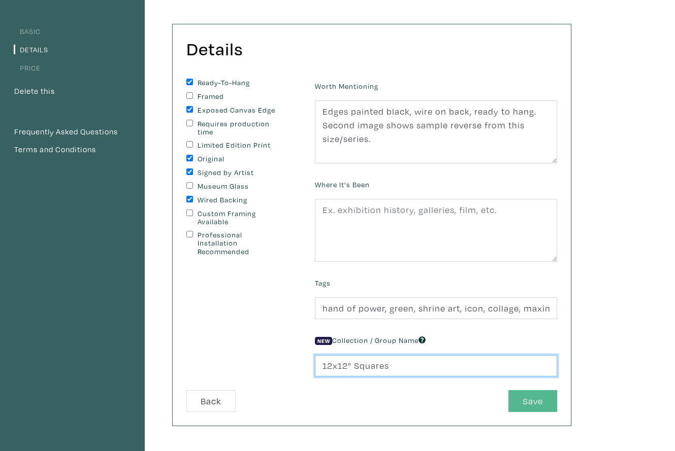
type input "12x12" Squares"
click at [521, 402] on button "Save" at bounding box center [532, 402] width 49 height 22
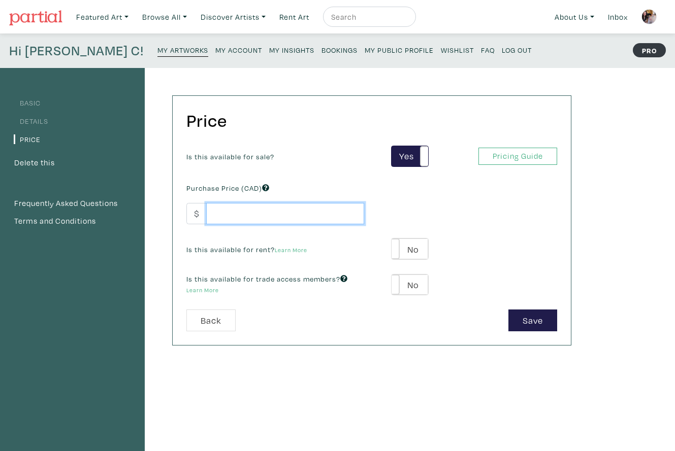
scroll to position [0, 1]
click at [223, 212] on input "number" at bounding box center [285, 214] width 158 height 22
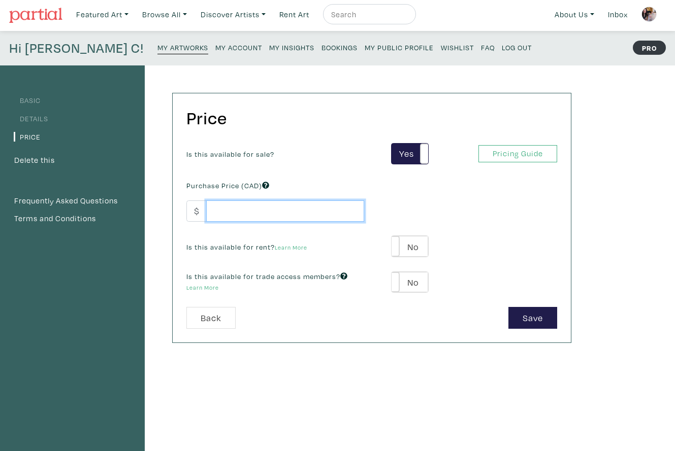
scroll to position [3, 0]
type input "450"
click at [525, 320] on button "Save" at bounding box center [532, 318] width 49 height 22
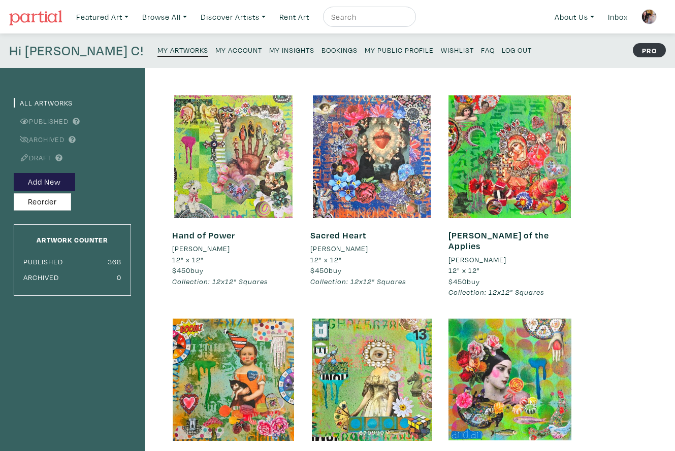
scroll to position [1, 0]
